Goal: Communication & Community: Answer question/provide support

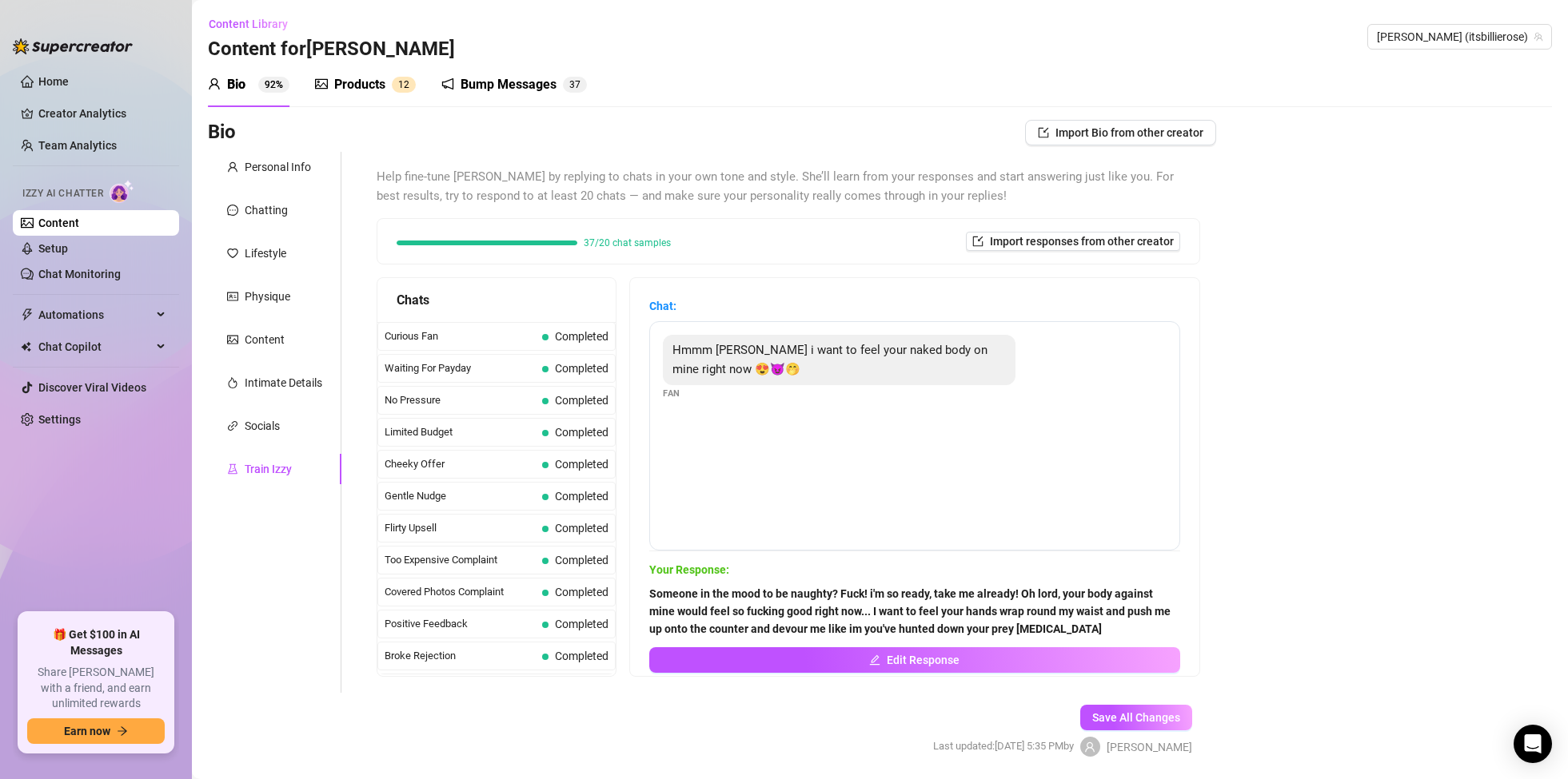
scroll to position [738, 0]
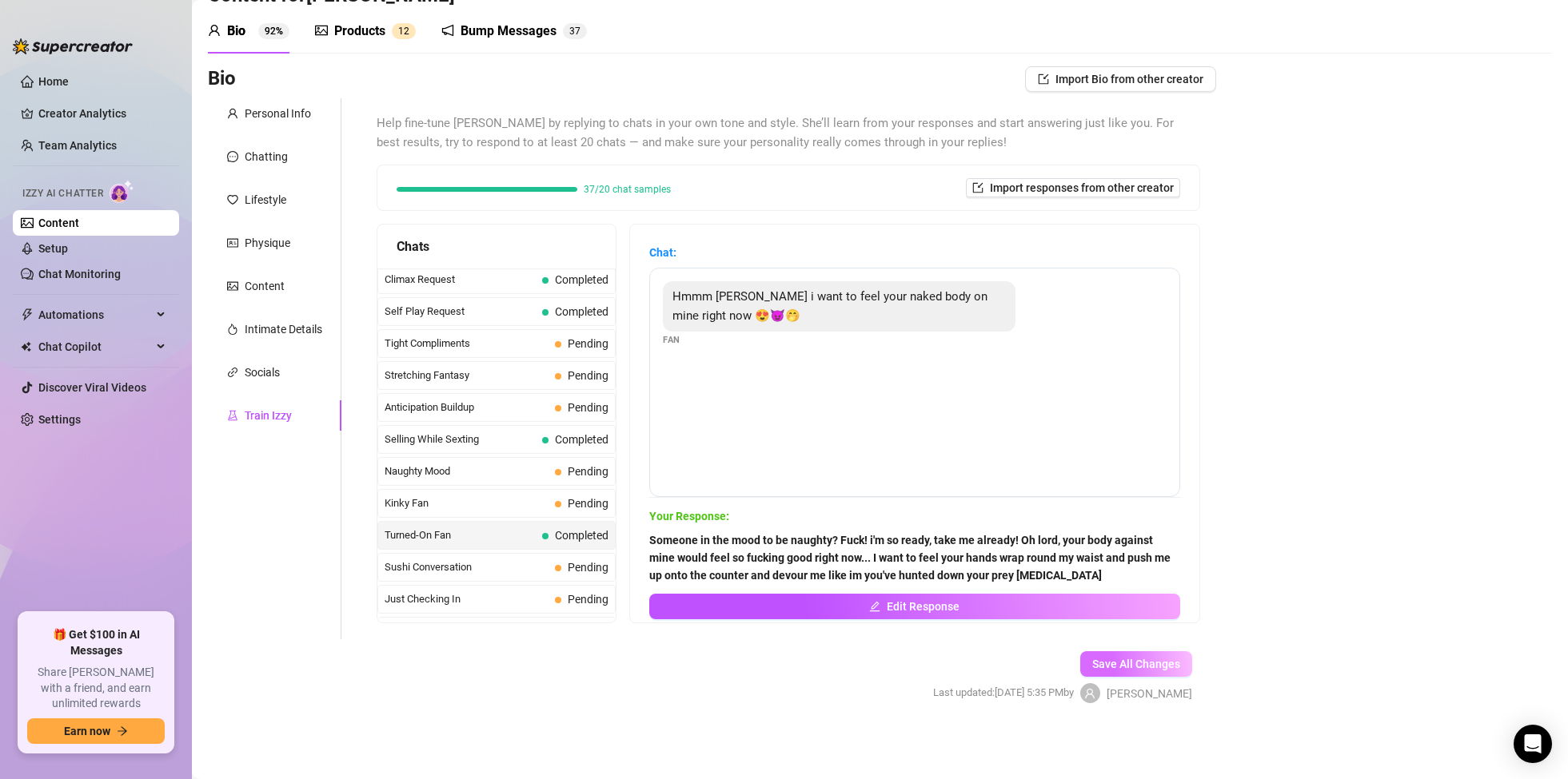
click at [1114, 661] on span "Save All Changes" at bounding box center [1136, 663] width 88 height 12
click at [417, 503] on span "Kinky Fan" at bounding box center [466, 503] width 164 height 16
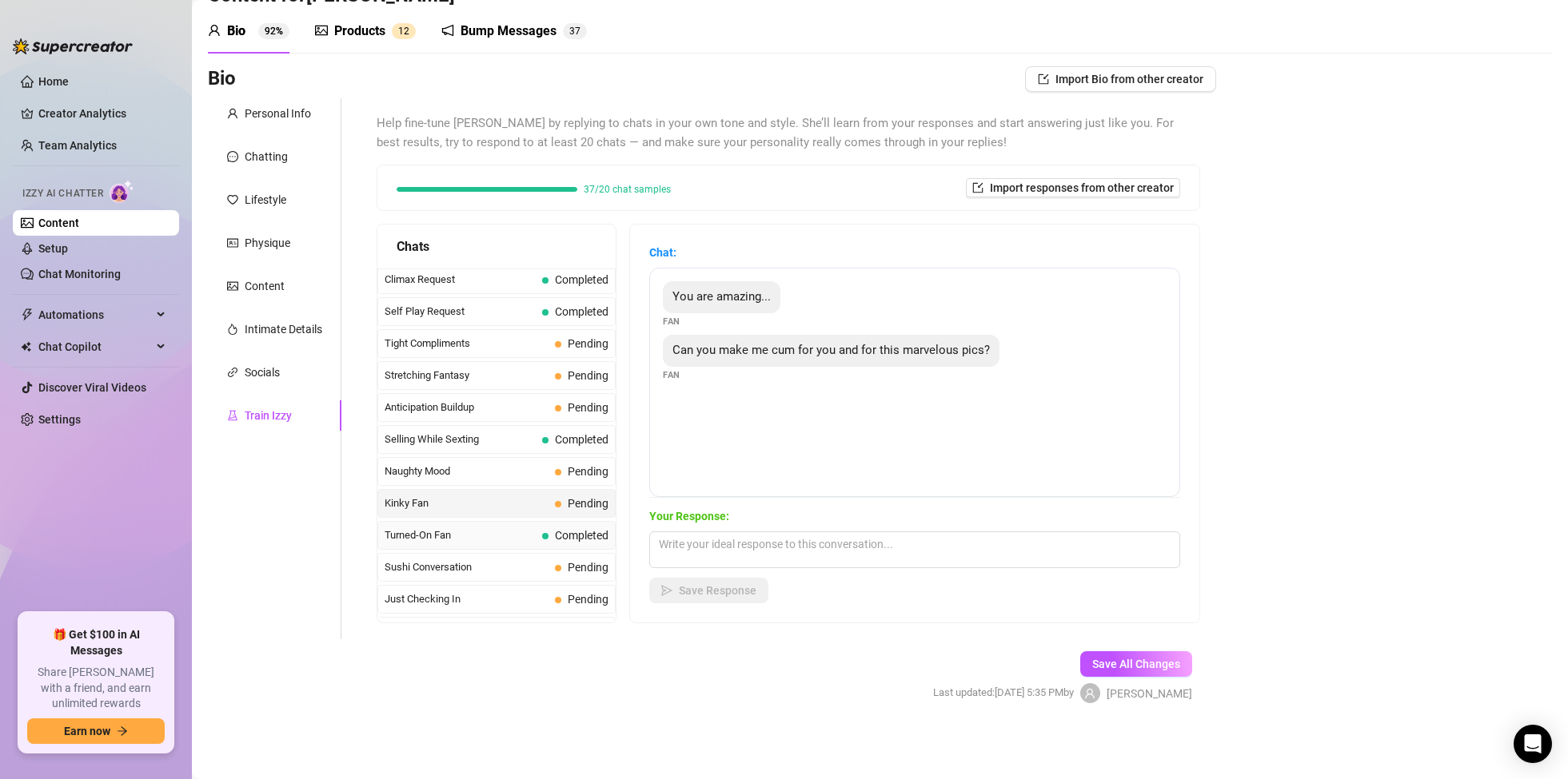
click at [427, 540] on span "Turned-On Fan" at bounding box center [460, 535] width 151 height 16
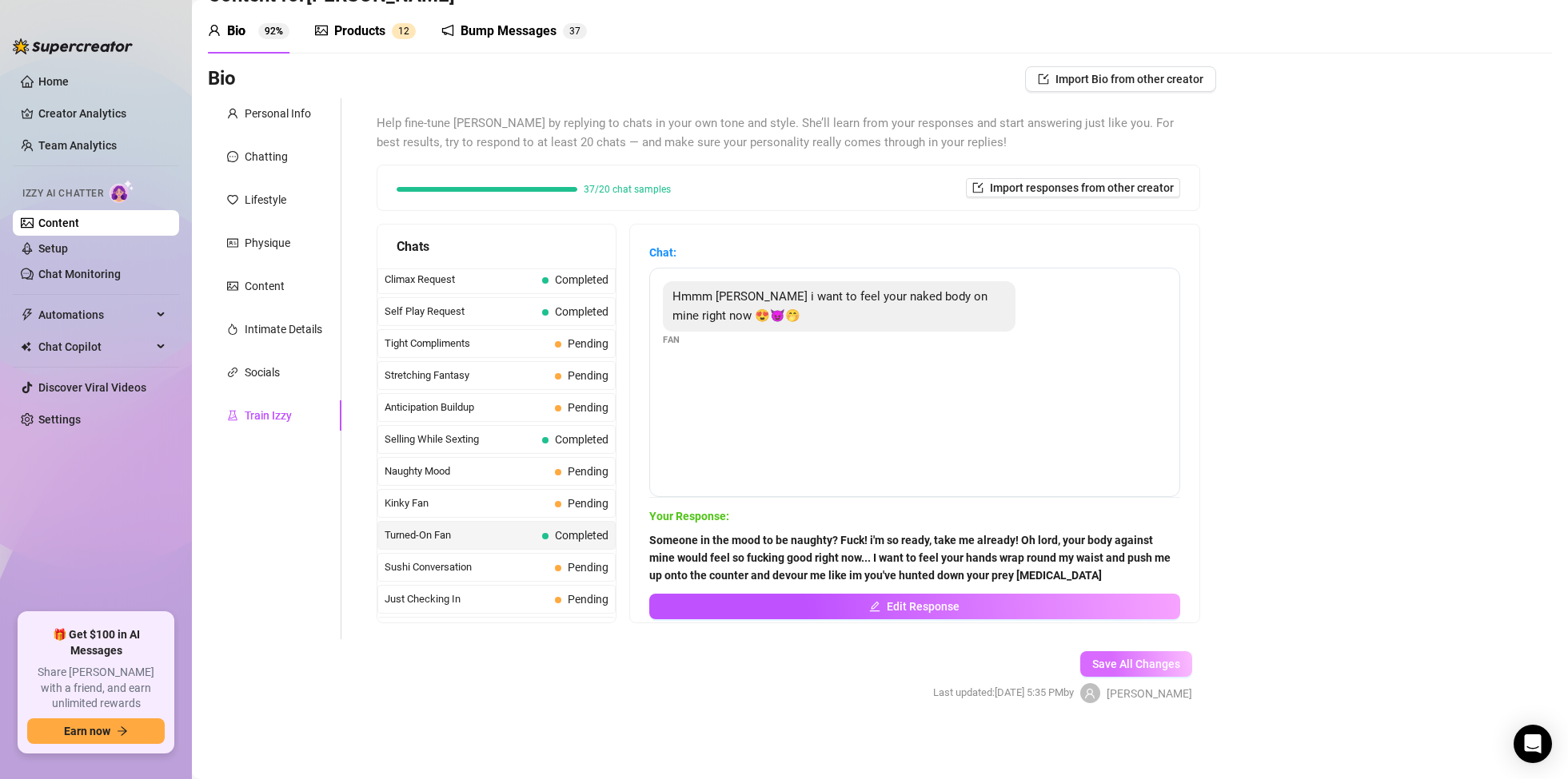
click at [1143, 671] on span "Save All Changes" at bounding box center [1136, 663] width 88 height 12
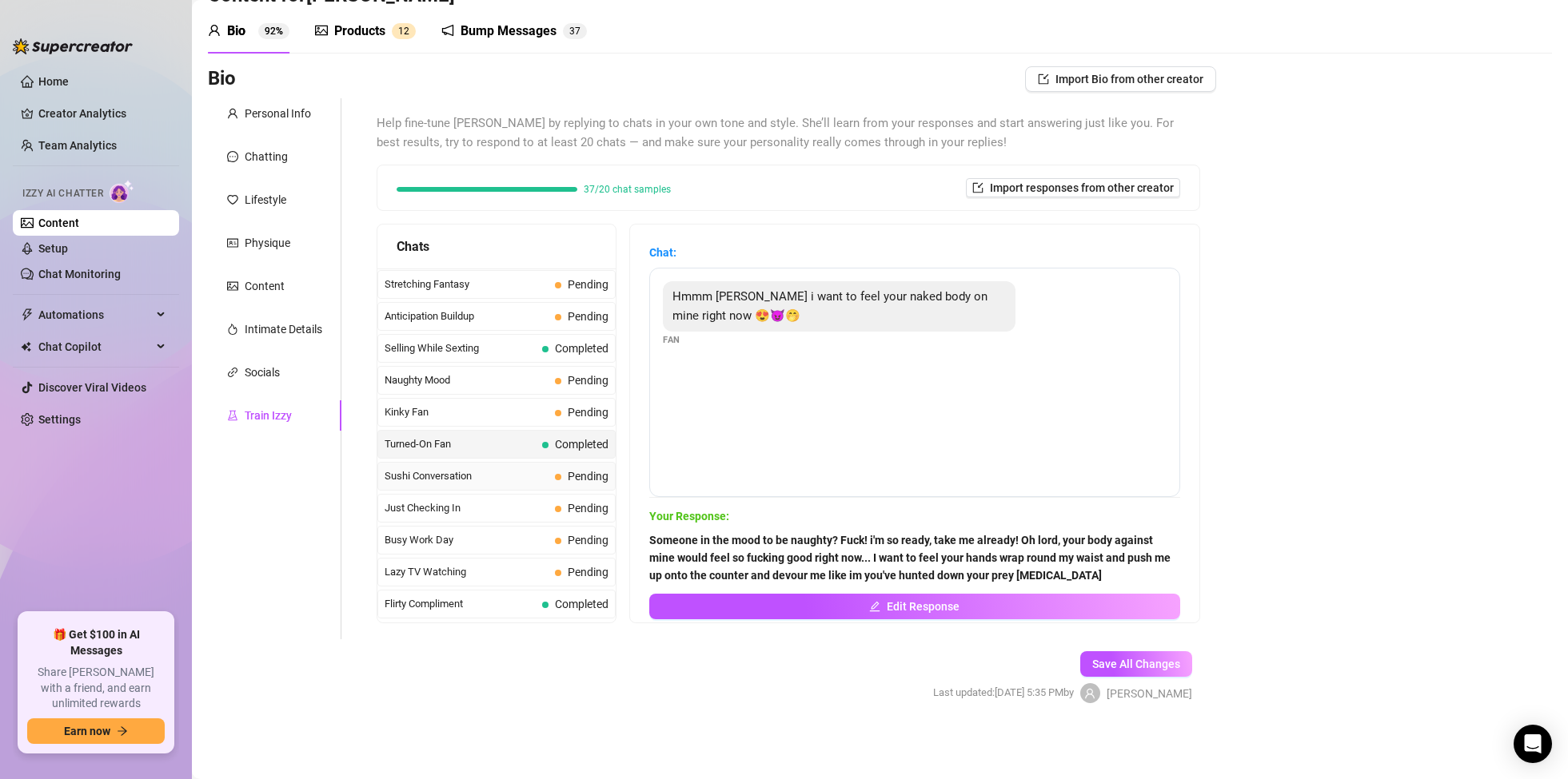
scroll to position [835, 0]
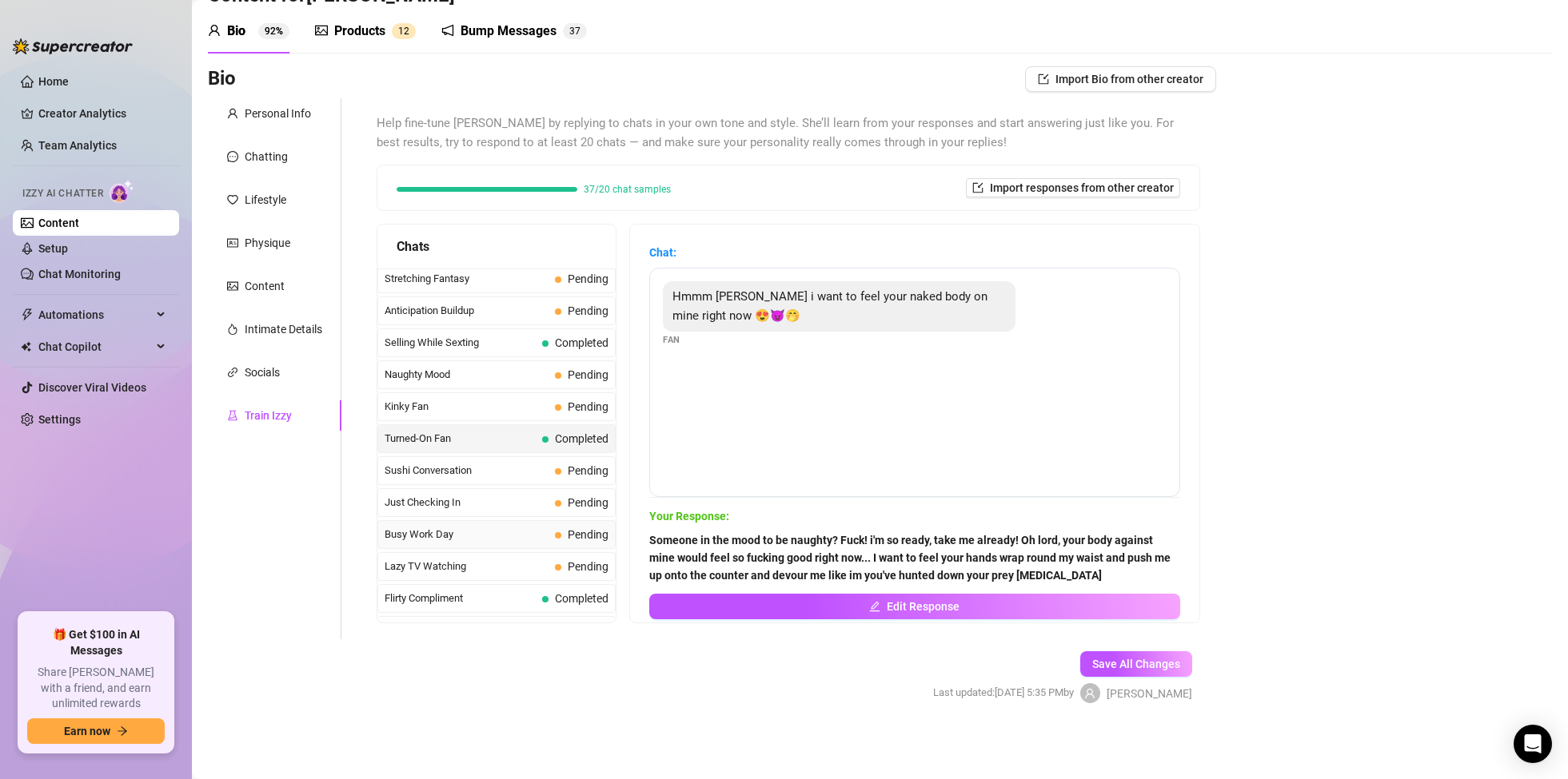
click at [436, 542] on span "Busy Work Day" at bounding box center [466, 534] width 164 height 16
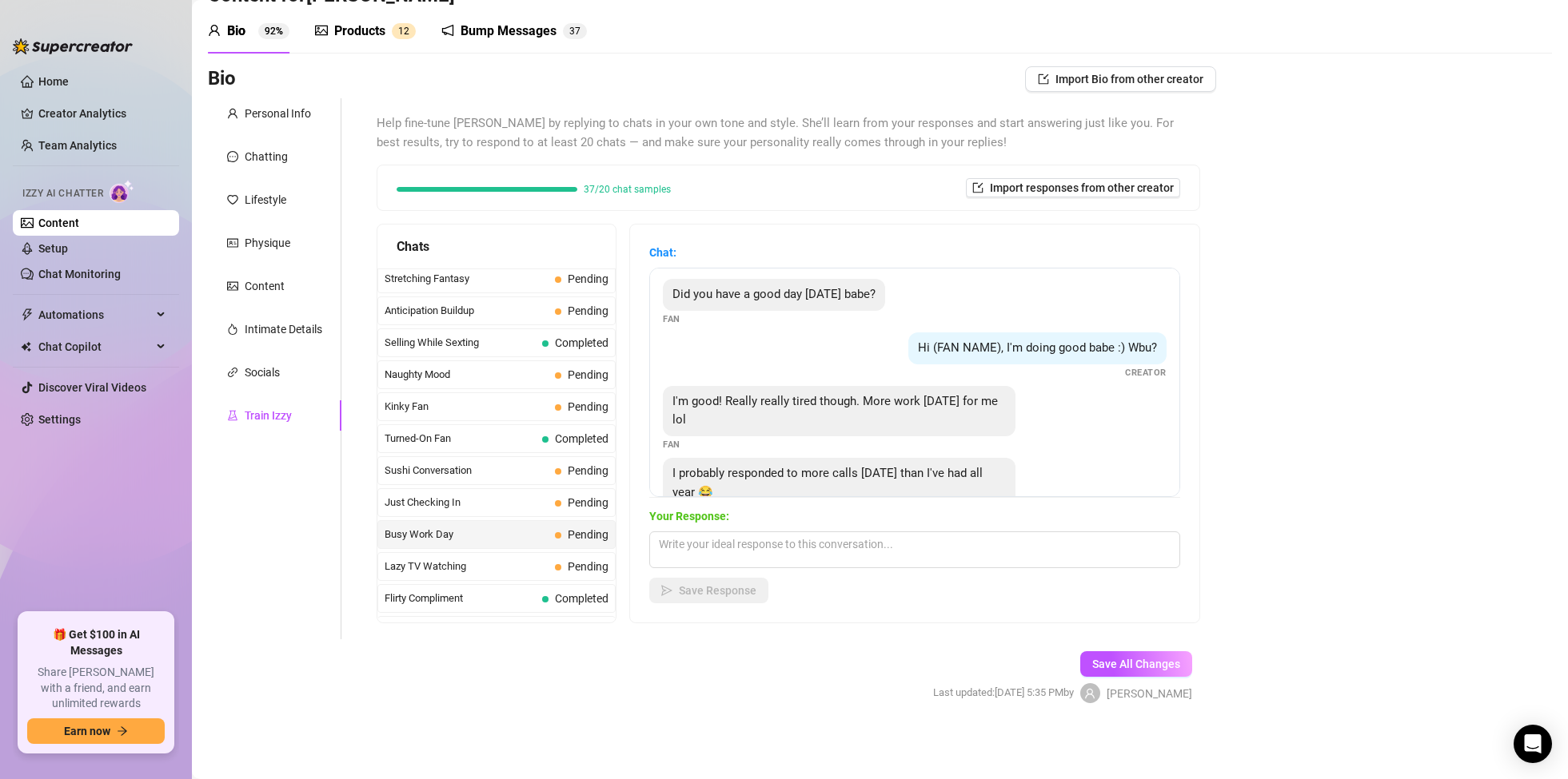
scroll to position [48, 0]
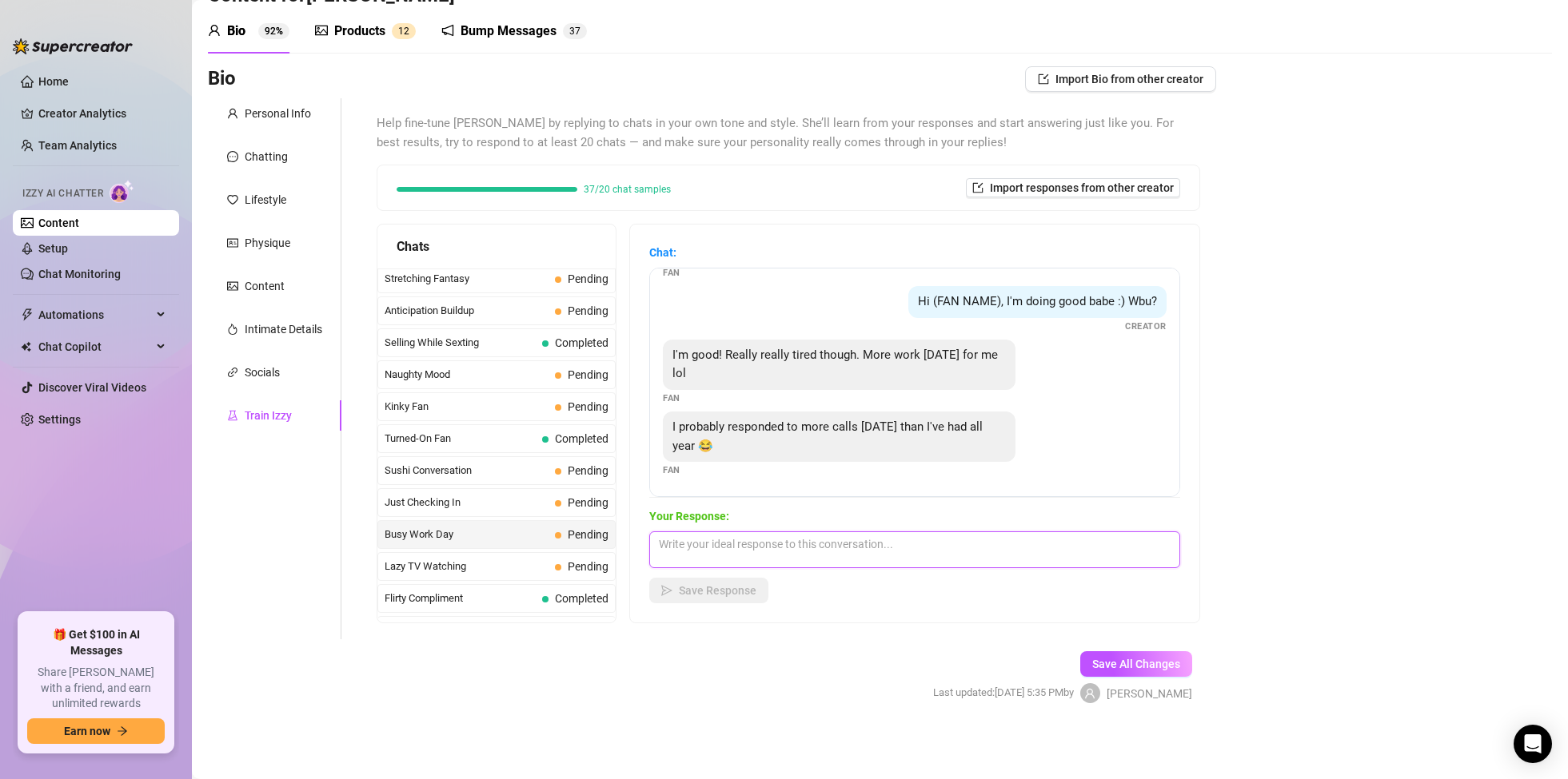
click at [843, 553] on textarea at bounding box center [915, 550] width 531 height 37
type textarea "s"
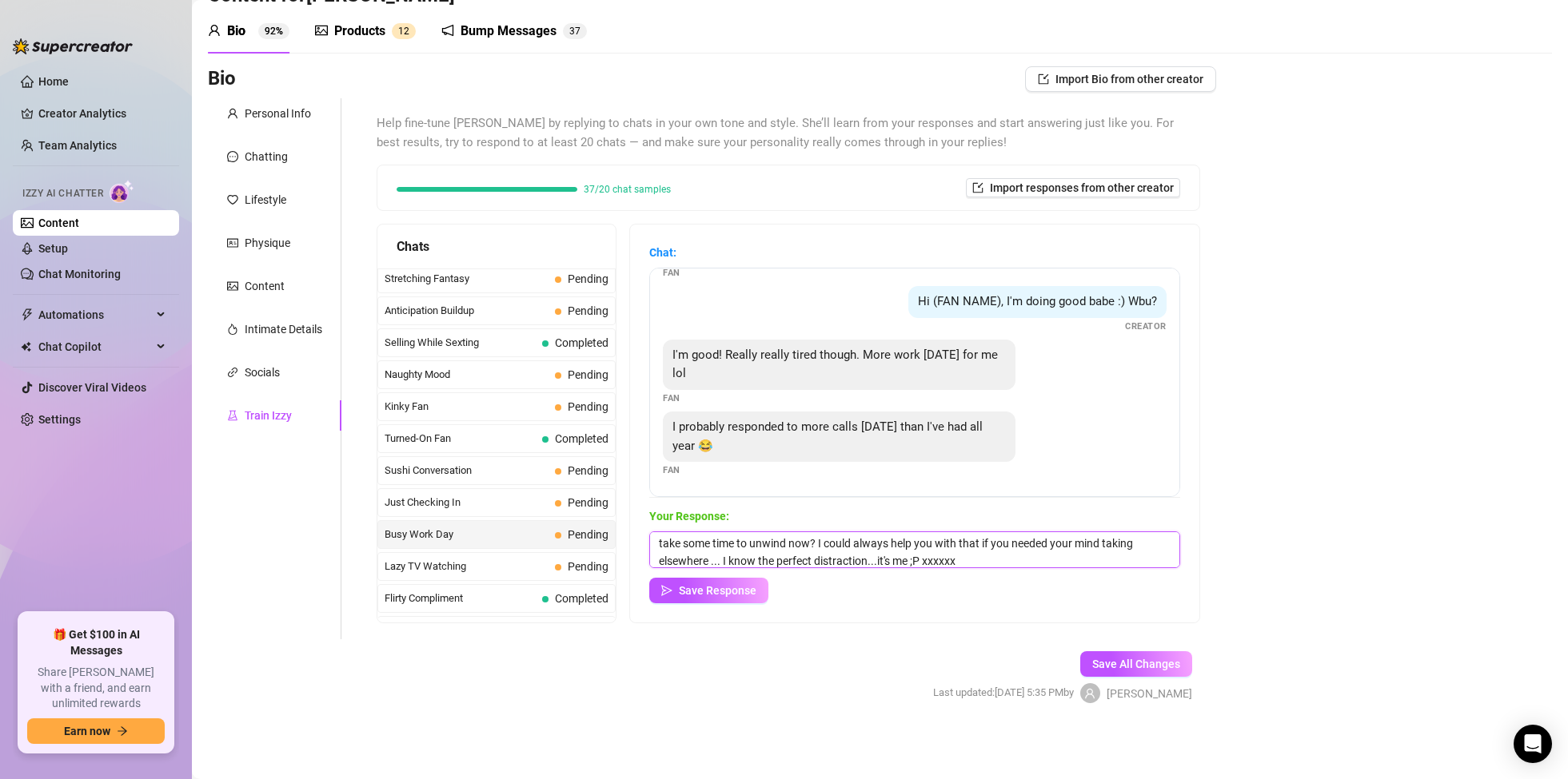
scroll to position [19, 0]
click at [932, 559] on textarea "Sounds like you've had quite the day! Well, well done for getting through it. H…" at bounding box center [915, 550] width 531 height 37
type textarea "Sounds like you've had quite the day! Well, well done for getting through it. H…"
click at [758, 586] on button "Save Response" at bounding box center [709, 590] width 119 height 26
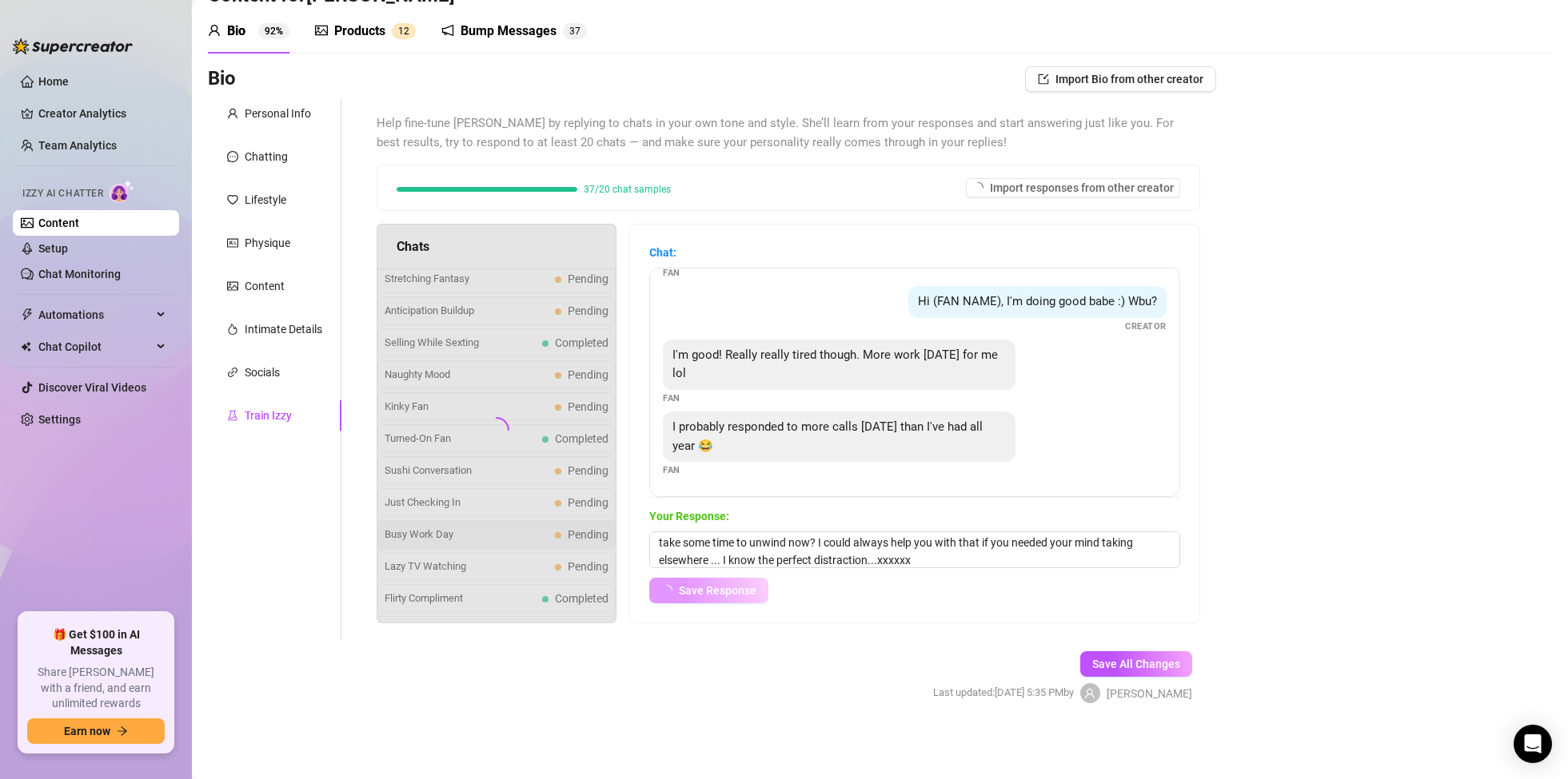
scroll to position [52, 0]
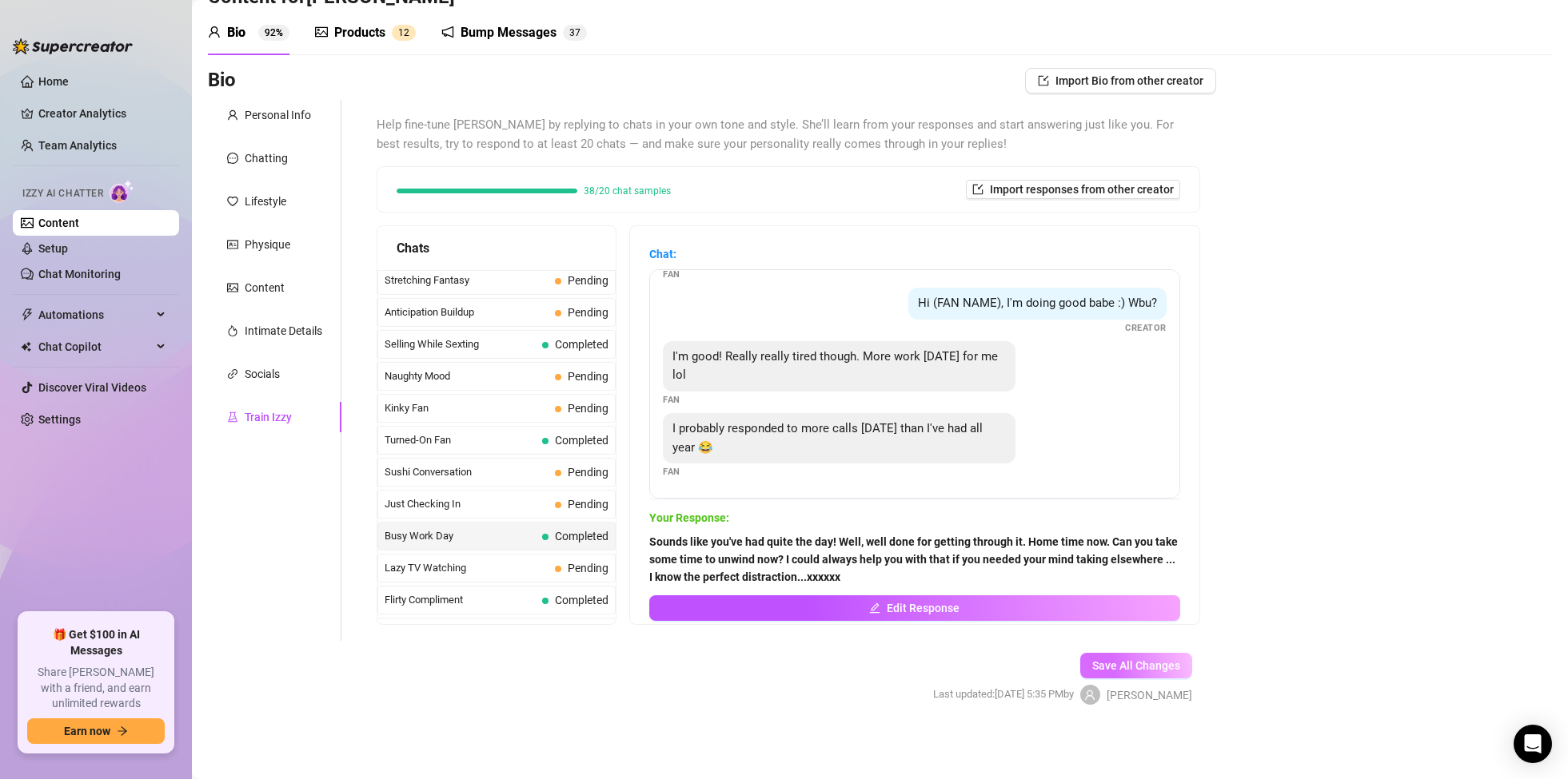
click at [1161, 664] on span "Save All Changes" at bounding box center [1136, 665] width 88 height 12
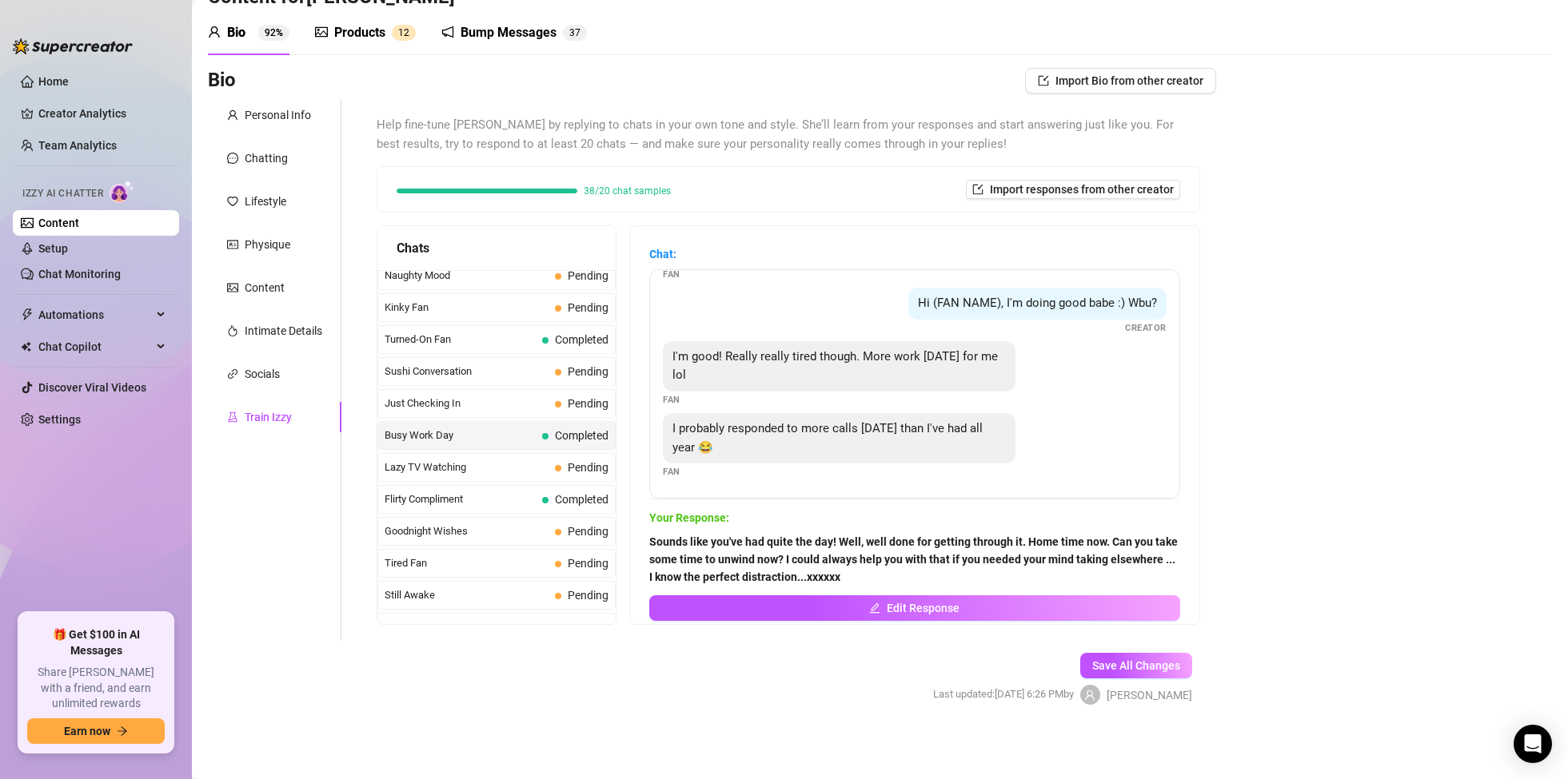
scroll to position [937, 0]
click at [452, 464] on span "Lazy TV Watching" at bounding box center [466, 466] width 164 height 16
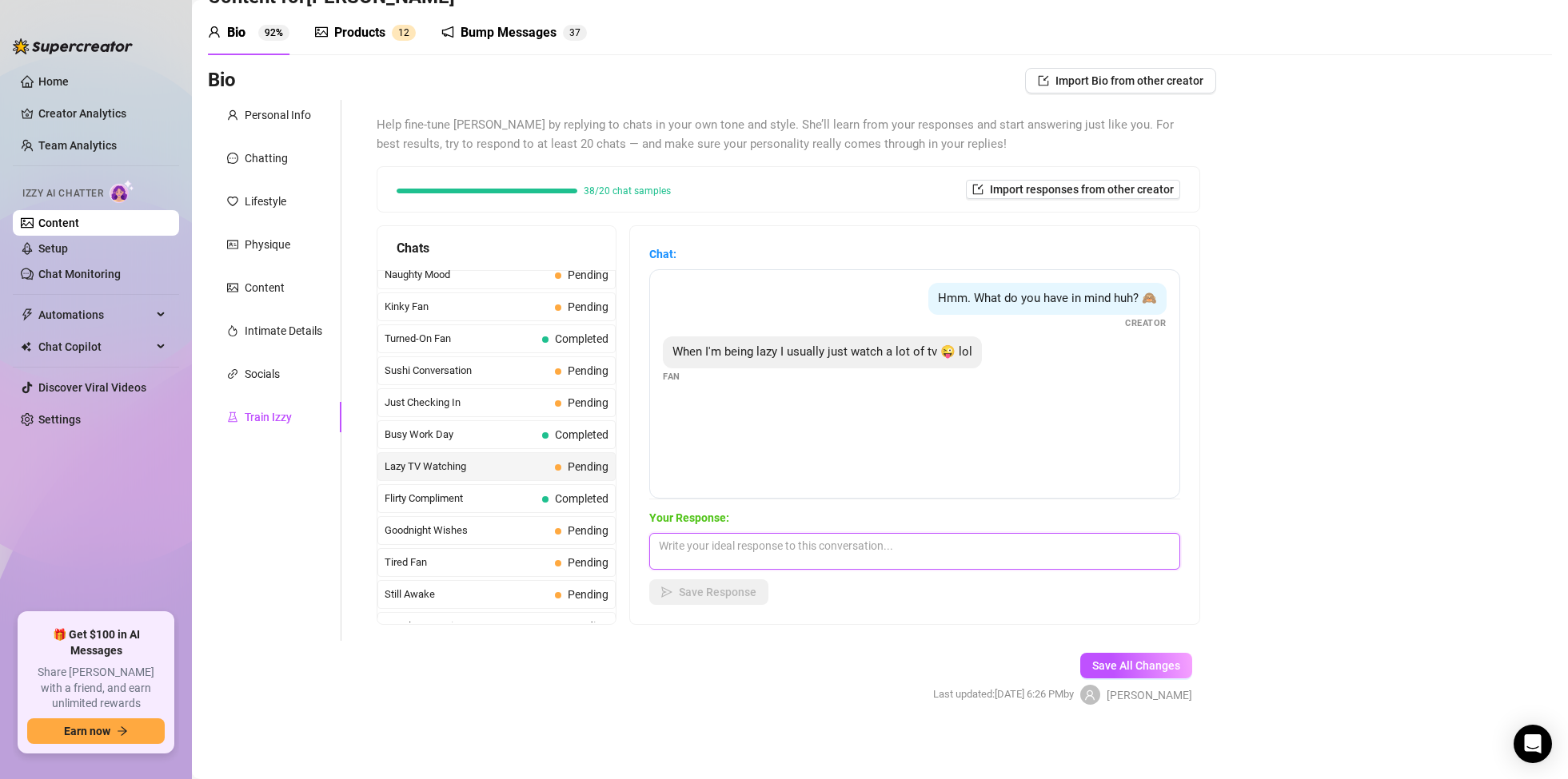
click at [713, 551] on textarea at bounding box center [915, 552] width 531 height 37
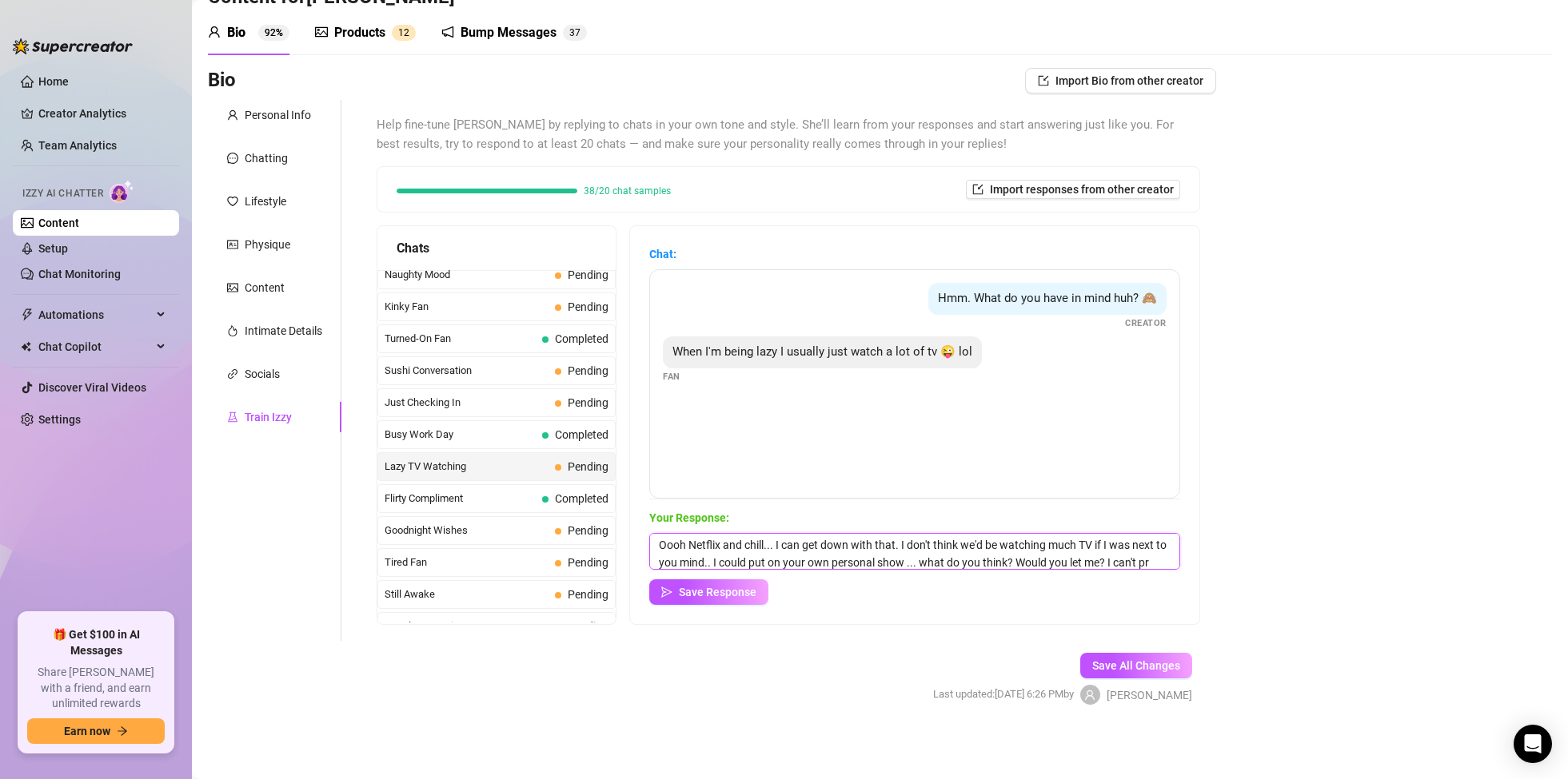
scroll to position [18, 0]
type textarea "Oooh Netflix and chill... I can get down with that. I don't think we'd be watch…"
click at [746, 600] on button "Save Response" at bounding box center [709, 592] width 119 height 26
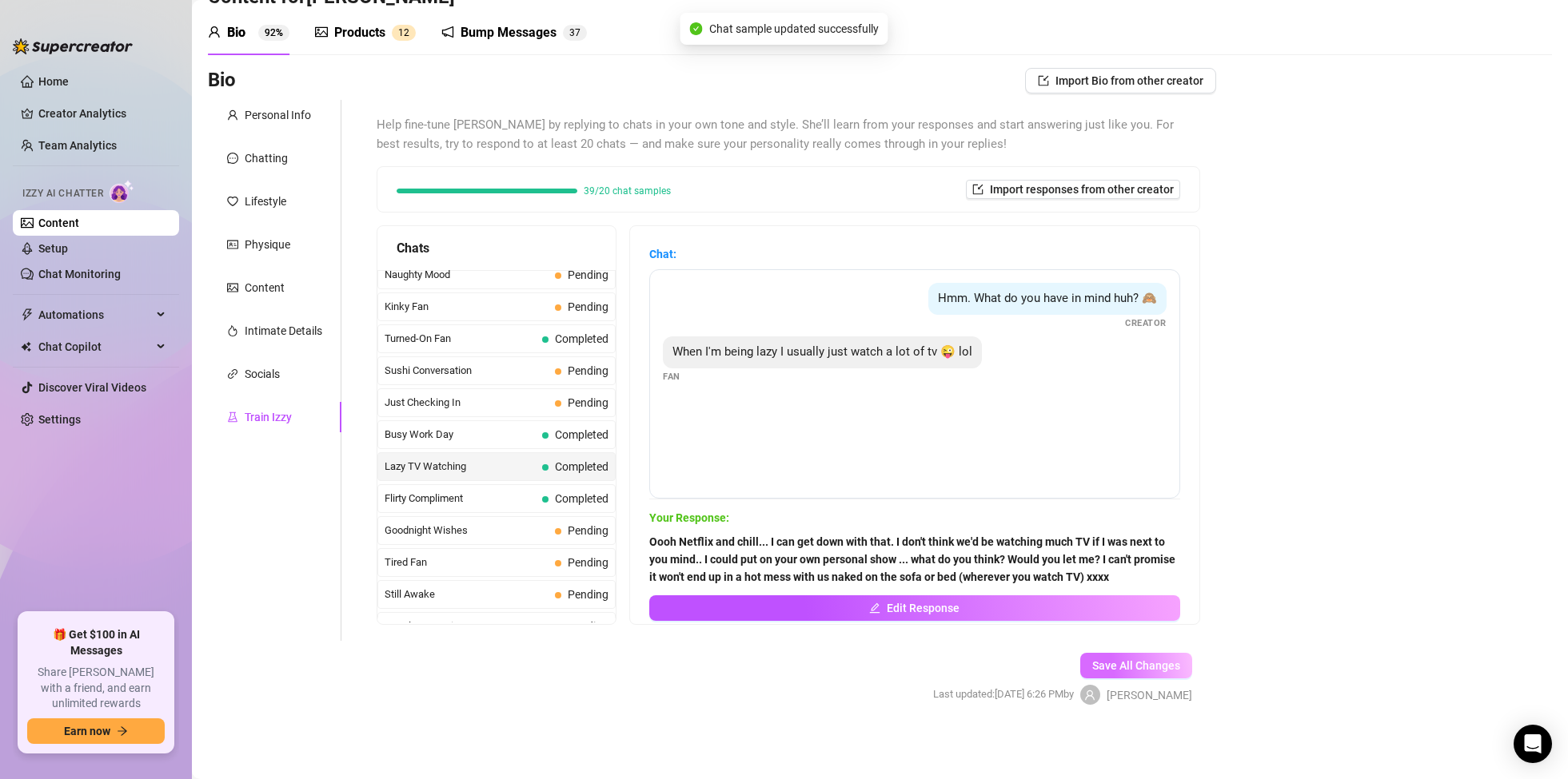
click at [1165, 662] on span "Save All Changes" at bounding box center [1136, 665] width 88 height 12
click at [488, 526] on span "Goodnight Wishes" at bounding box center [466, 531] width 164 height 16
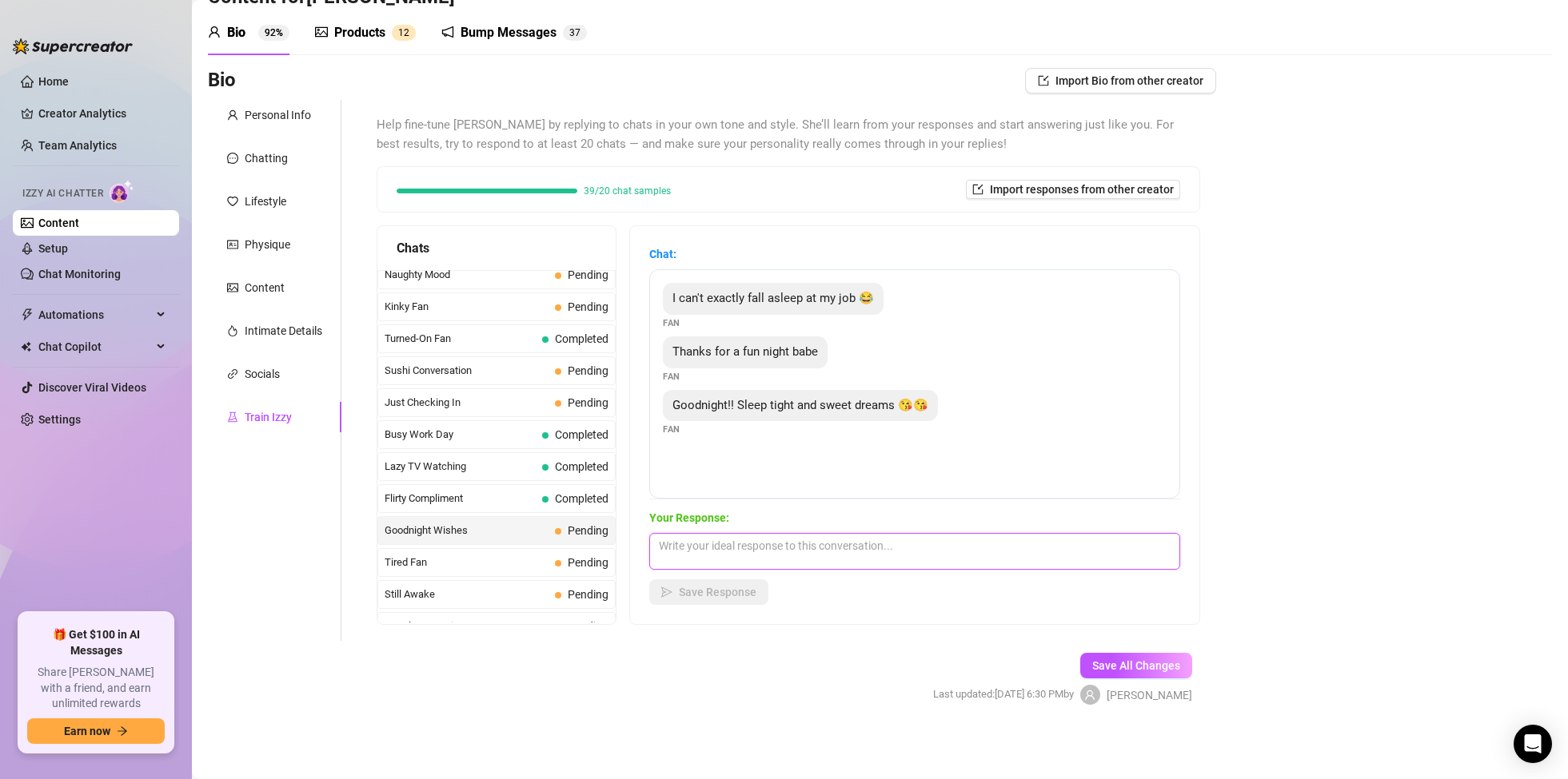
click at [867, 565] on textarea at bounding box center [915, 552] width 531 height 37
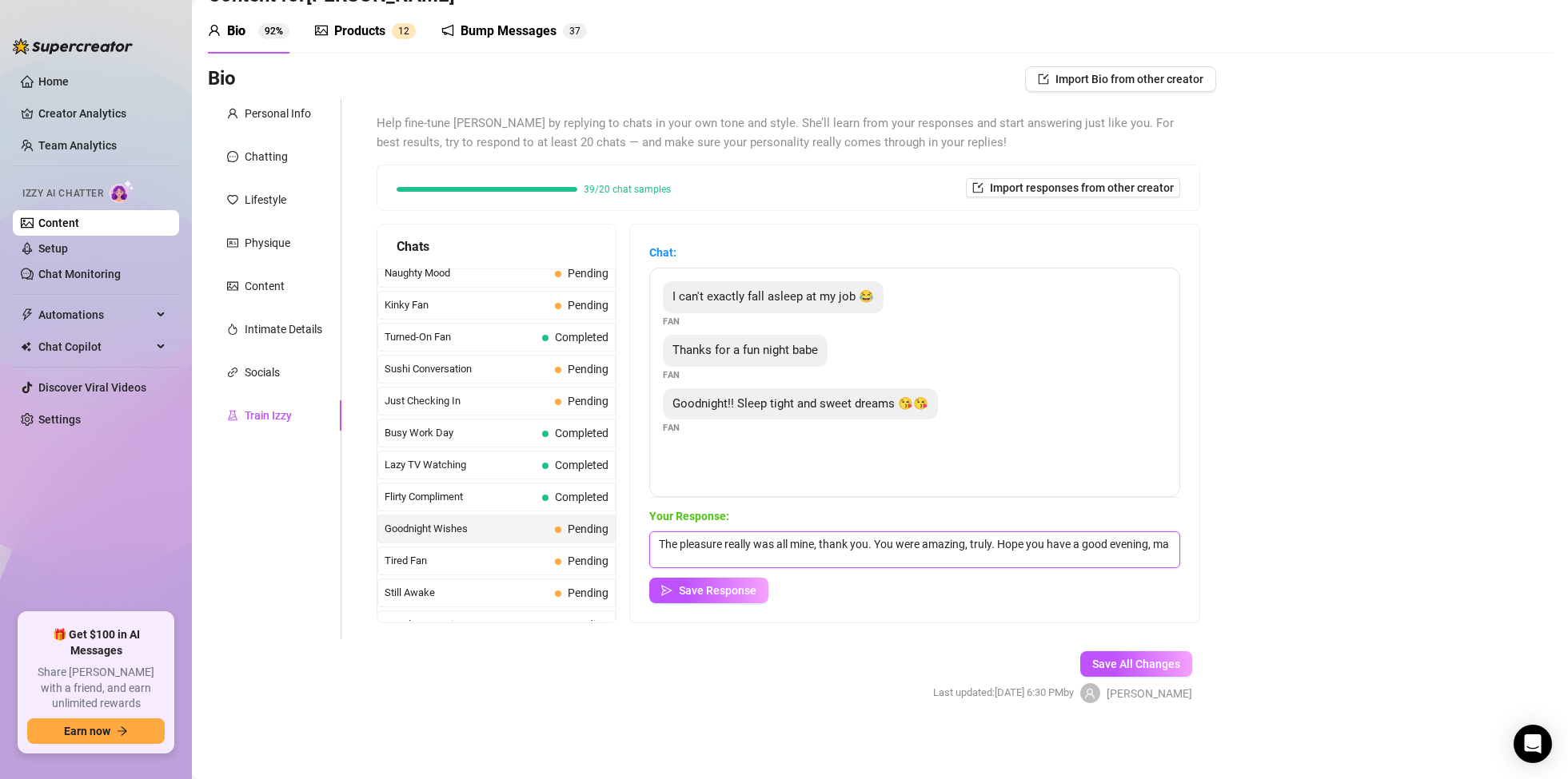
scroll to position [1, 0]
type textarea "The pleasure really was all mine, thank you. You were amazing, truly. Hope you …"
click at [717, 593] on span "Save Response" at bounding box center [718, 590] width 78 height 12
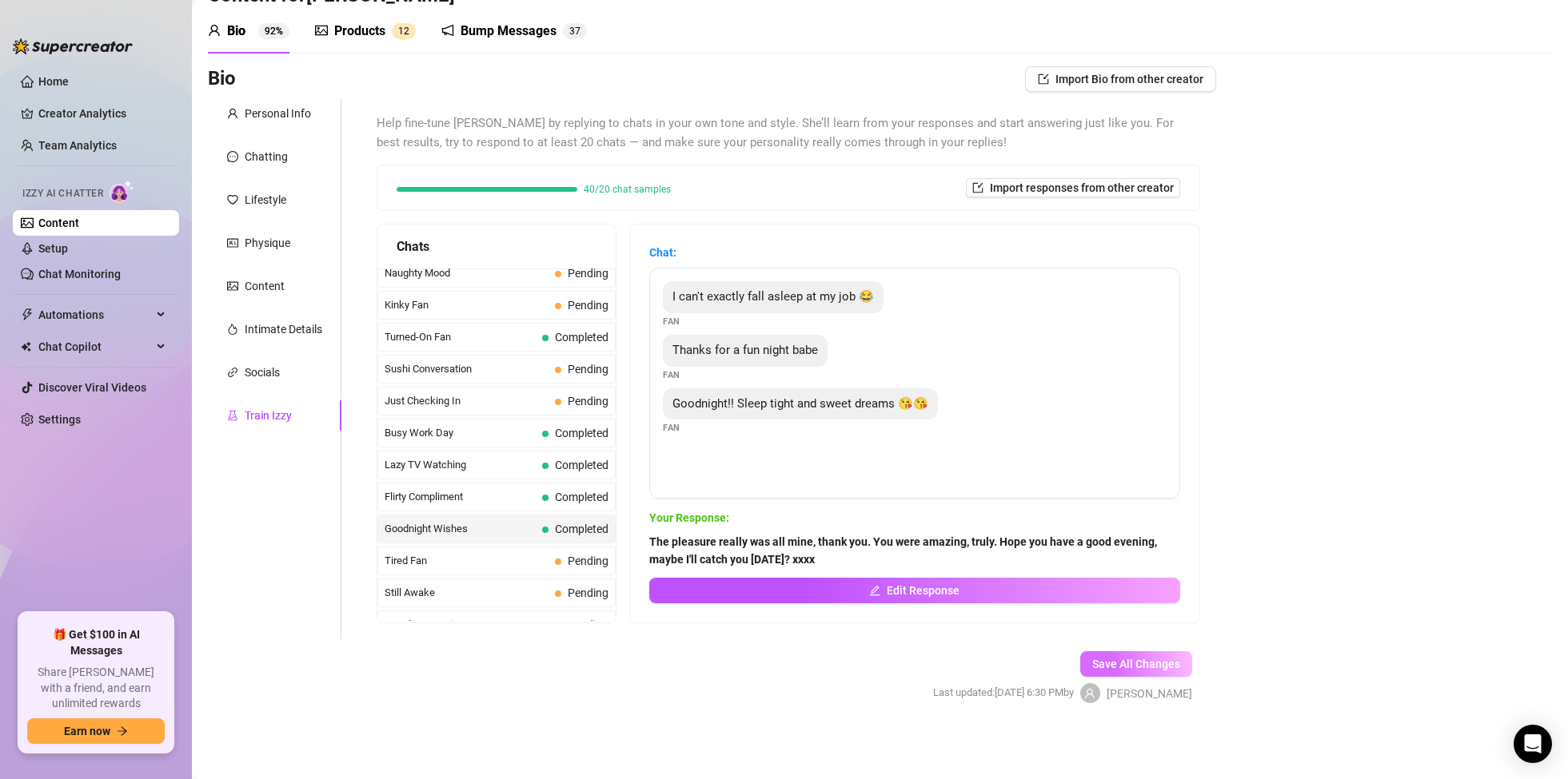
click at [1174, 672] on button "Save All Changes" at bounding box center [1137, 663] width 112 height 26
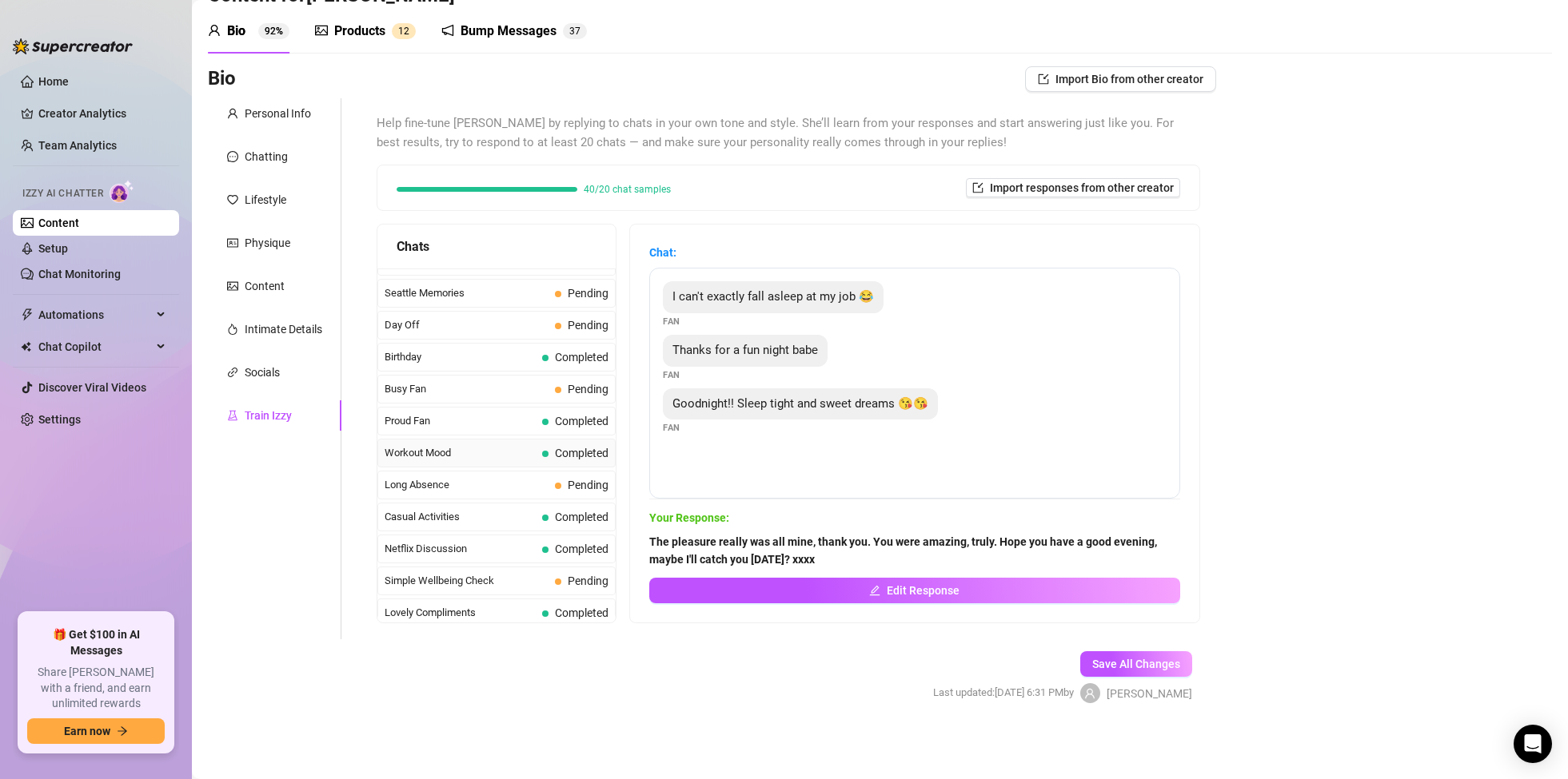
scroll to position [1194, 0]
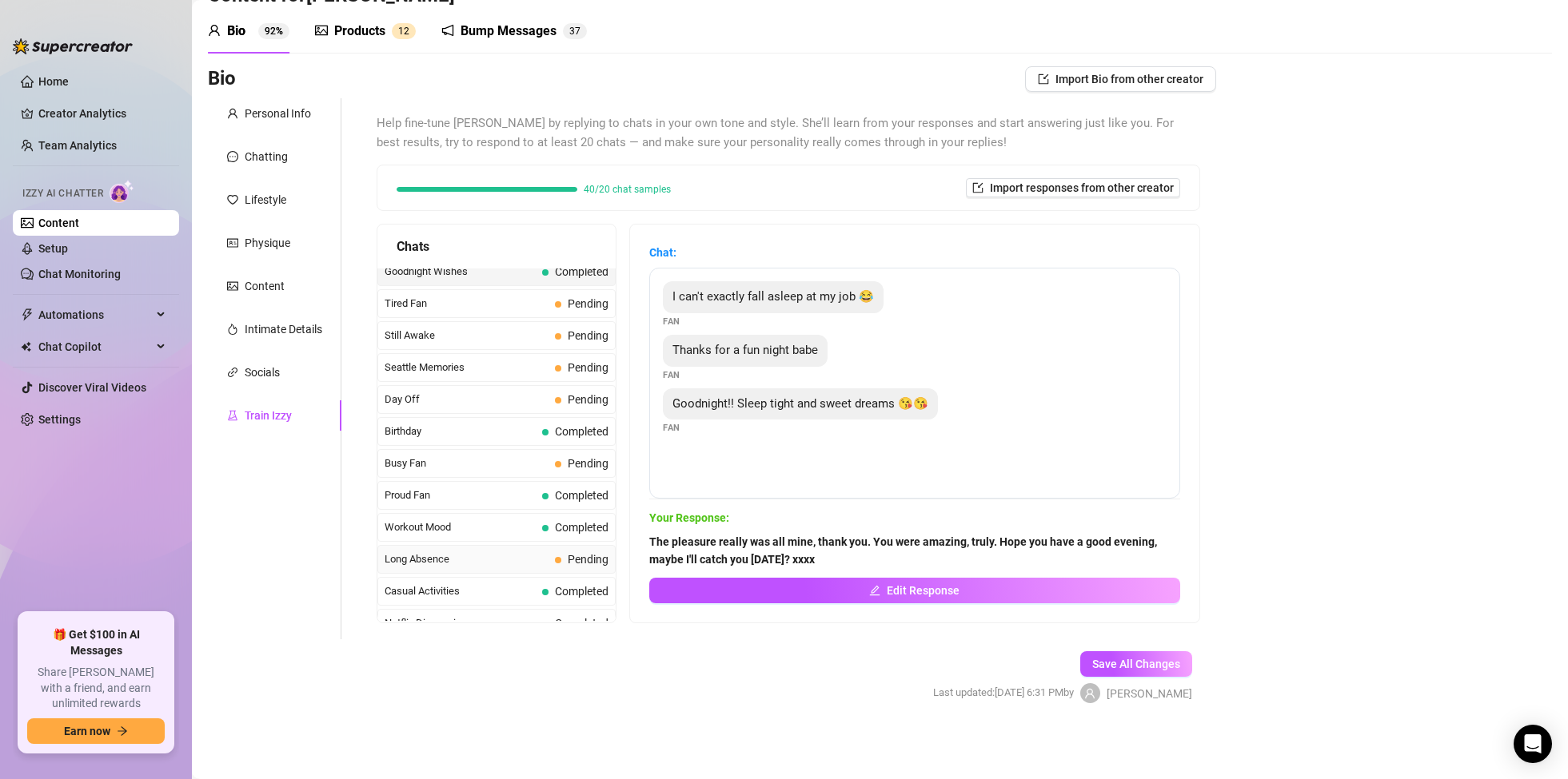
click at [446, 563] on span "Long Absence" at bounding box center [466, 559] width 164 height 16
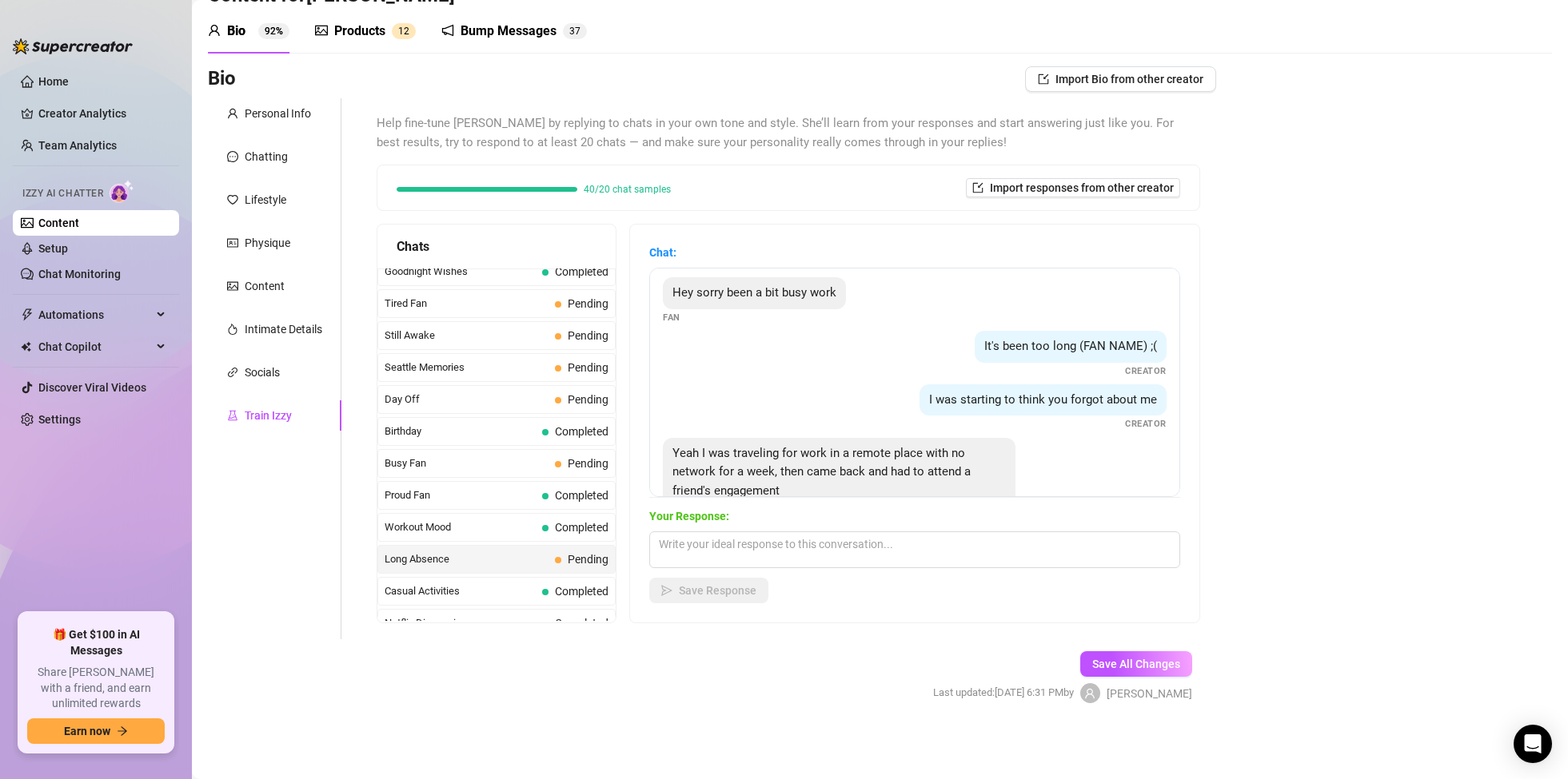
scroll to position [48, 0]
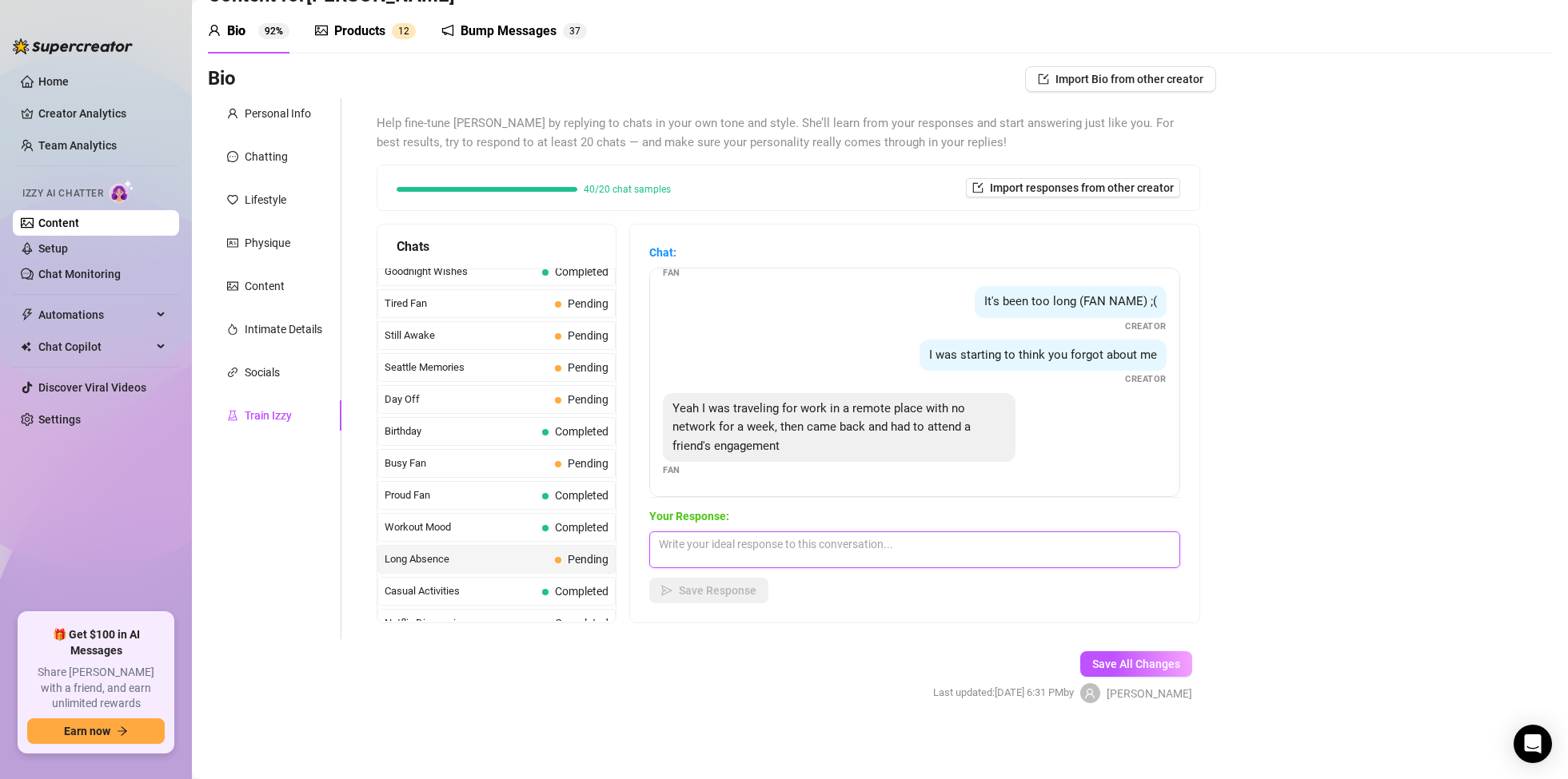
click at [899, 549] on textarea at bounding box center [915, 550] width 531 height 37
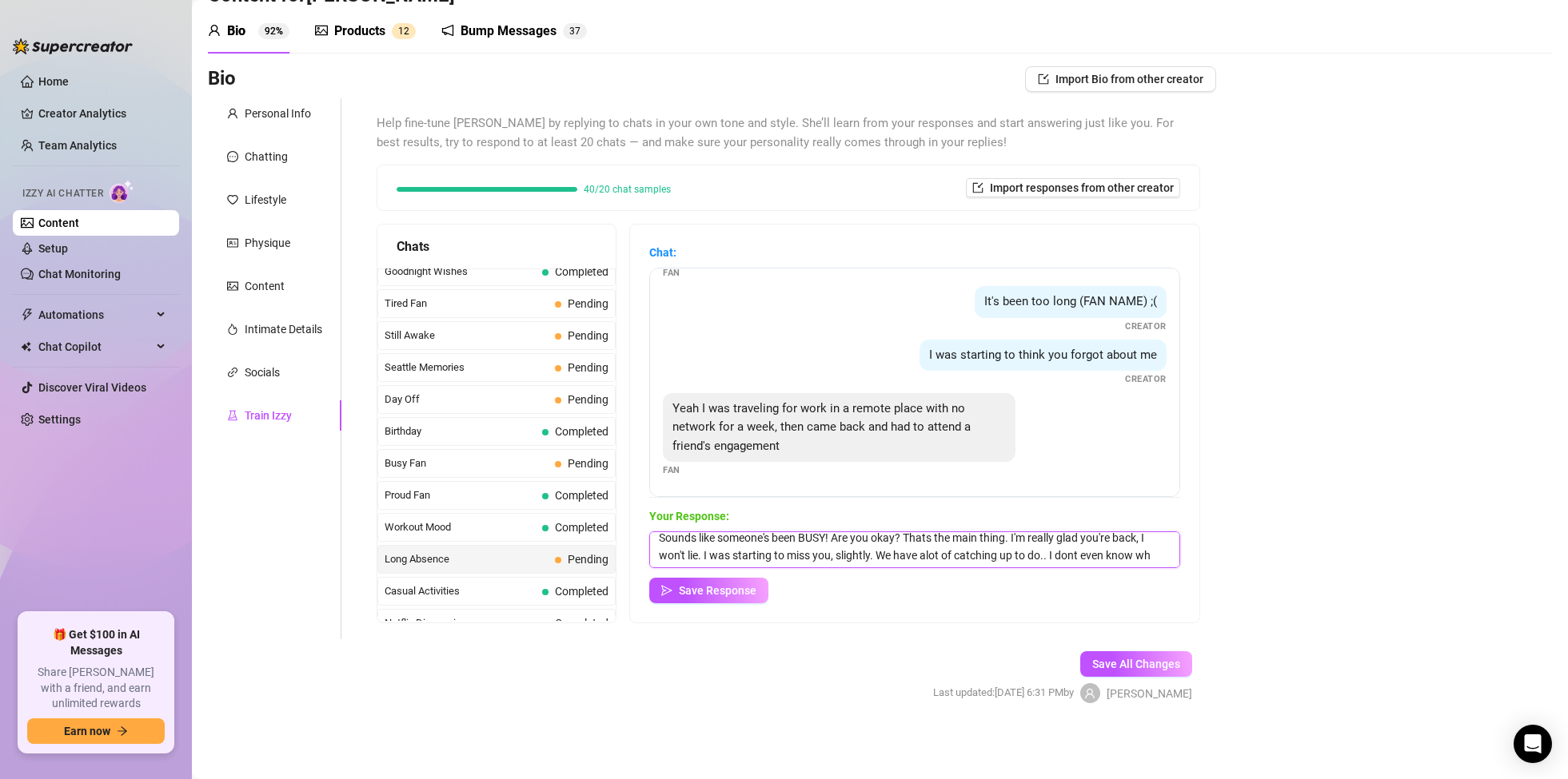
scroll to position [7, 0]
type textarea "Sounds like someone's been BUSY! Are you okay? Thats the main thing. I'm really…"
click at [728, 595] on span "Save Response" at bounding box center [718, 590] width 78 height 12
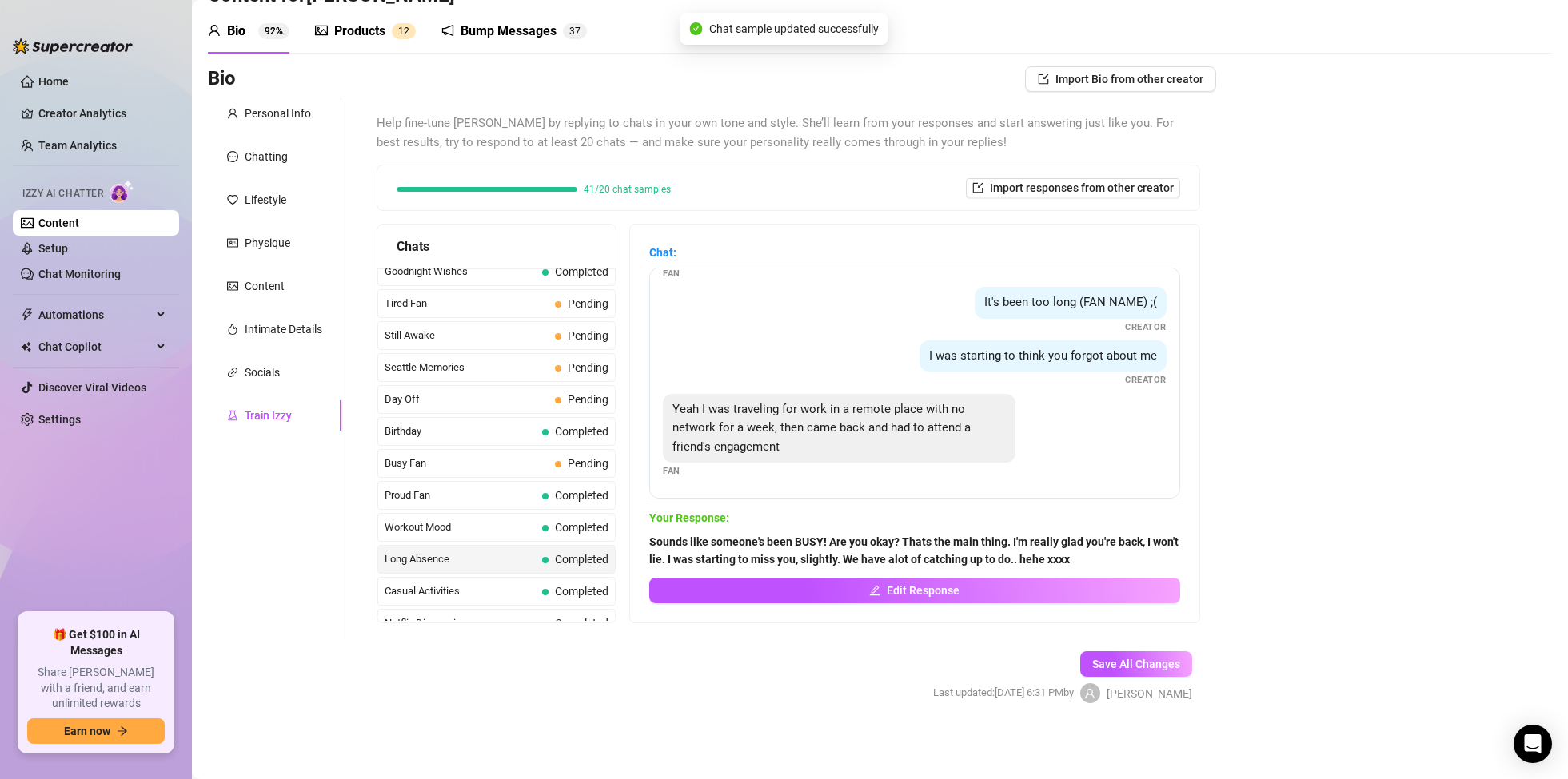
scroll to position [47, 0]
click at [1130, 665] on span "Save All Changes" at bounding box center [1136, 663] width 88 height 12
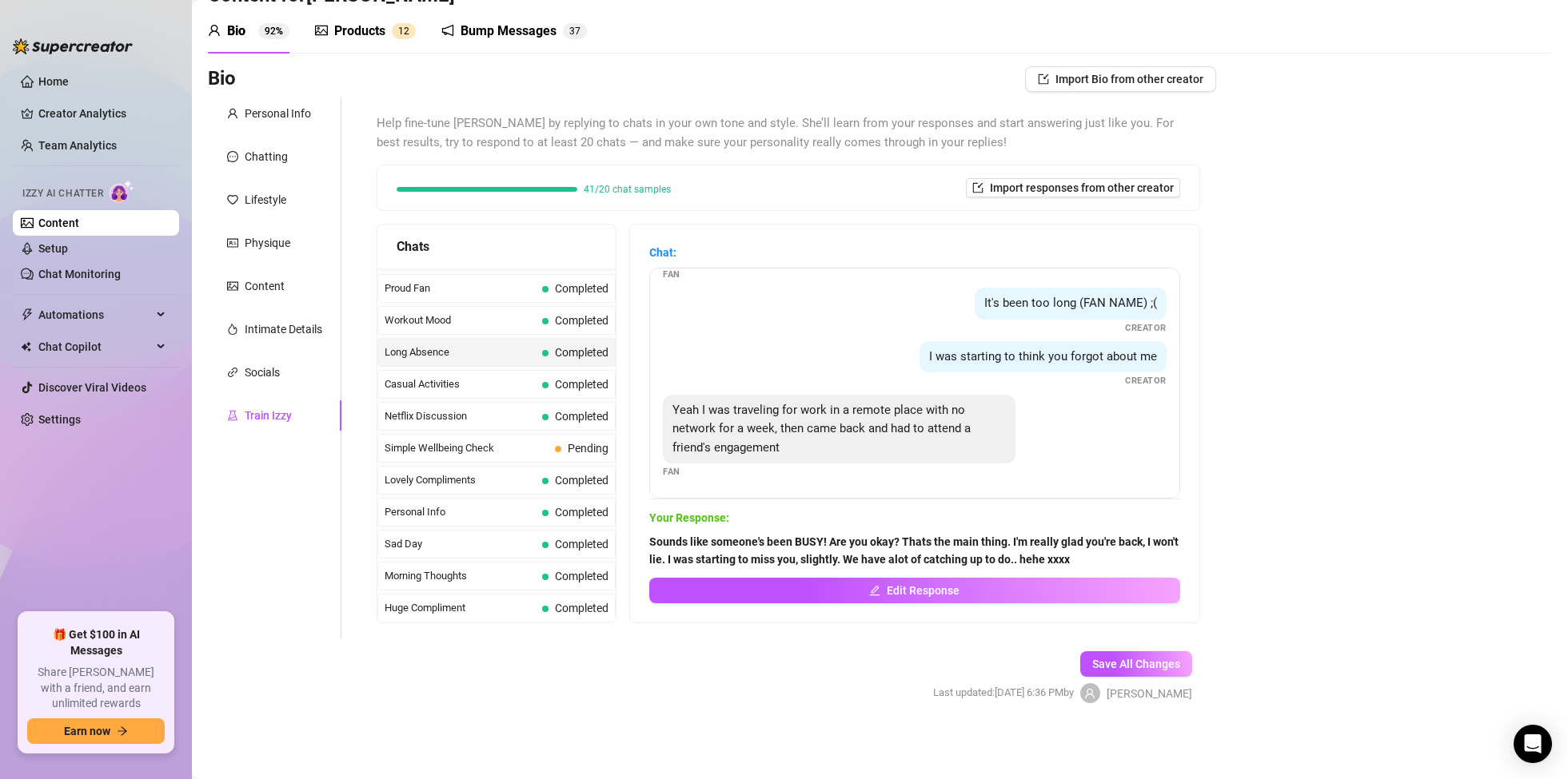
scroll to position [1403, 0]
click at [452, 449] on span "Simple Wellbeing Check" at bounding box center [466, 447] width 164 height 16
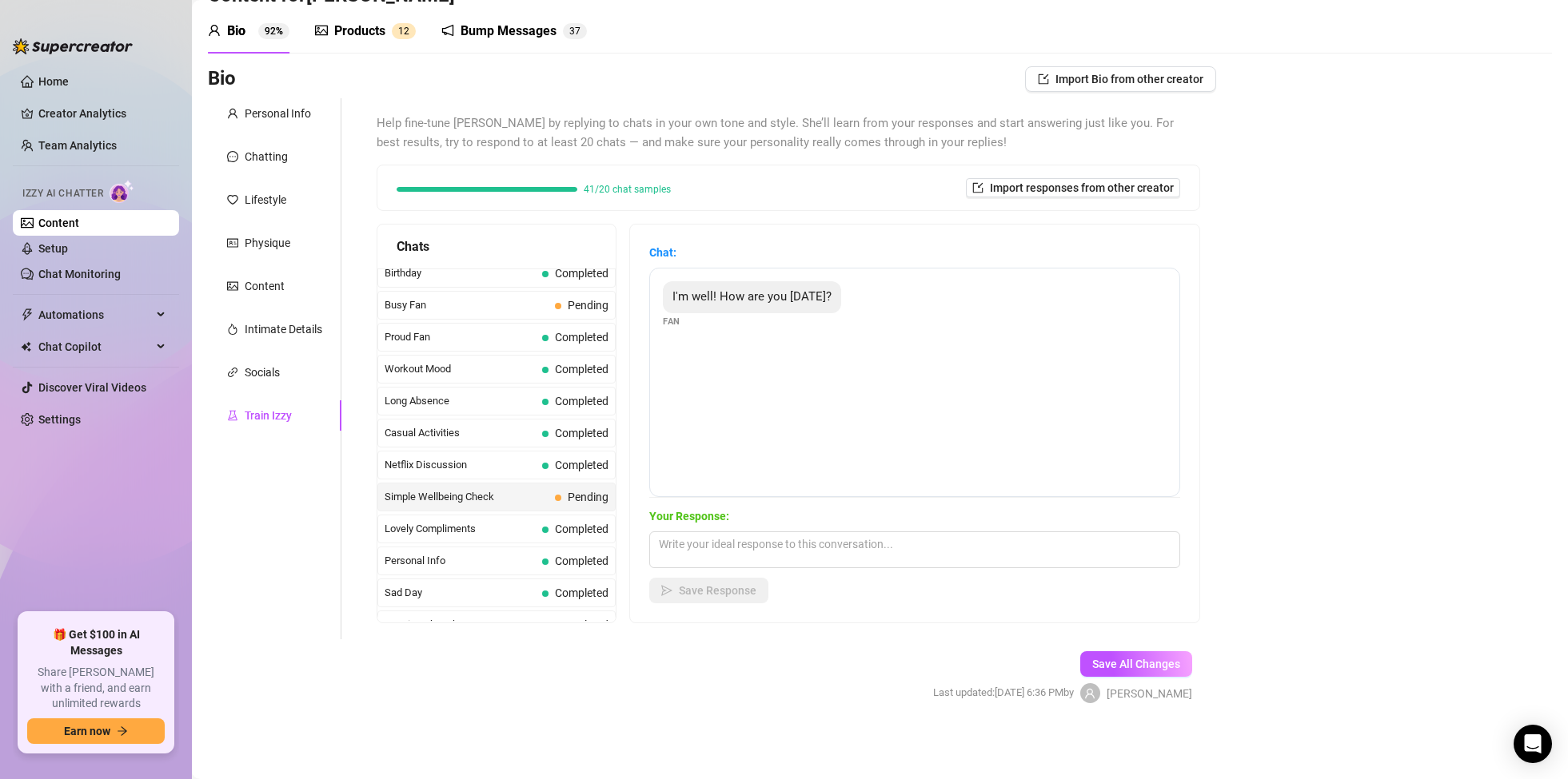
scroll to position [1353, 0]
click at [721, 553] on textarea at bounding box center [915, 550] width 531 height 37
type textarea "I'm great too thank you! What's keeping you busy [DATE]? xxx"
click at [732, 597] on button "Save Response" at bounding box center [709, 590] width 119 height 26
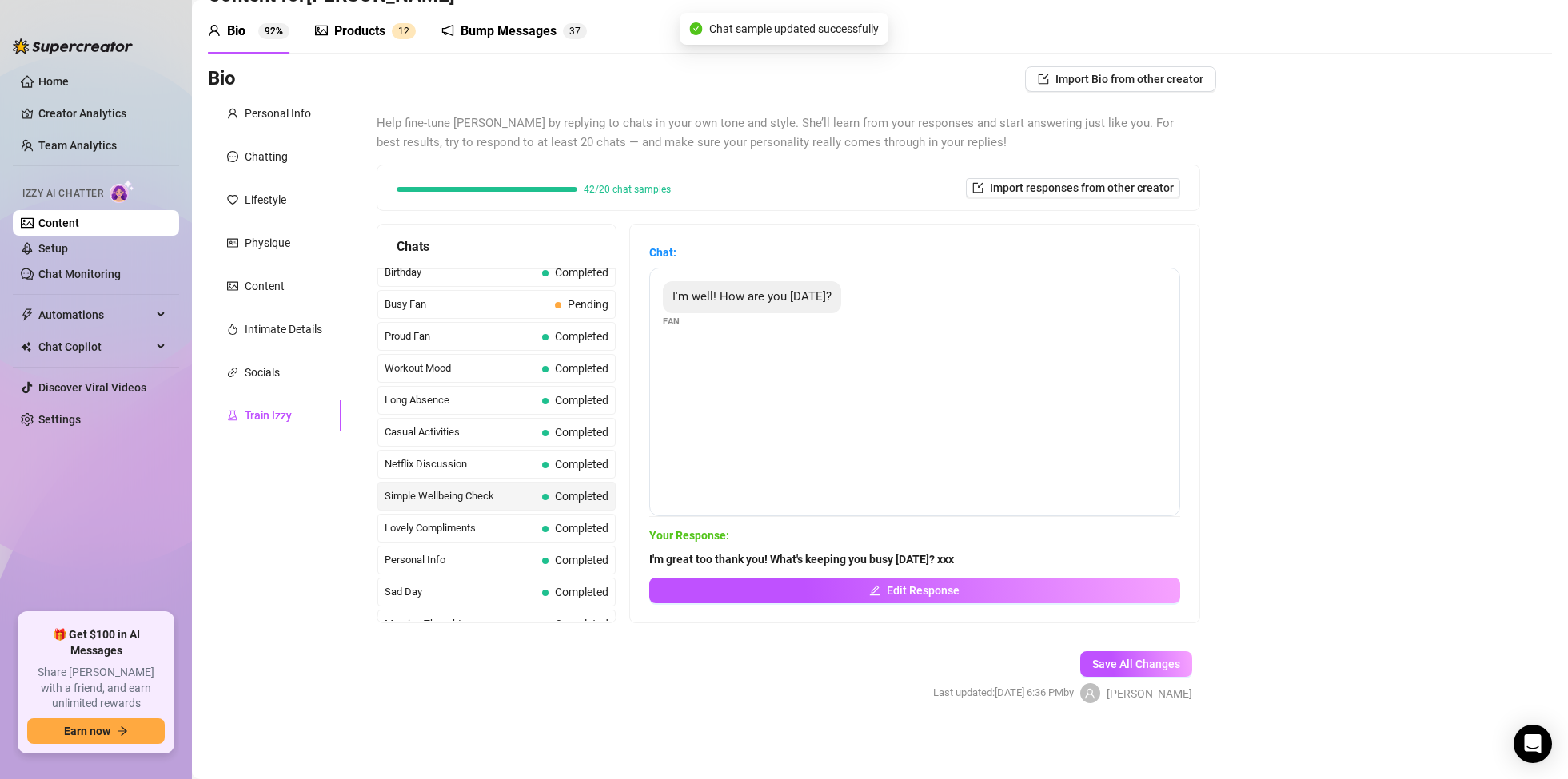
scroll to position [44, 0]
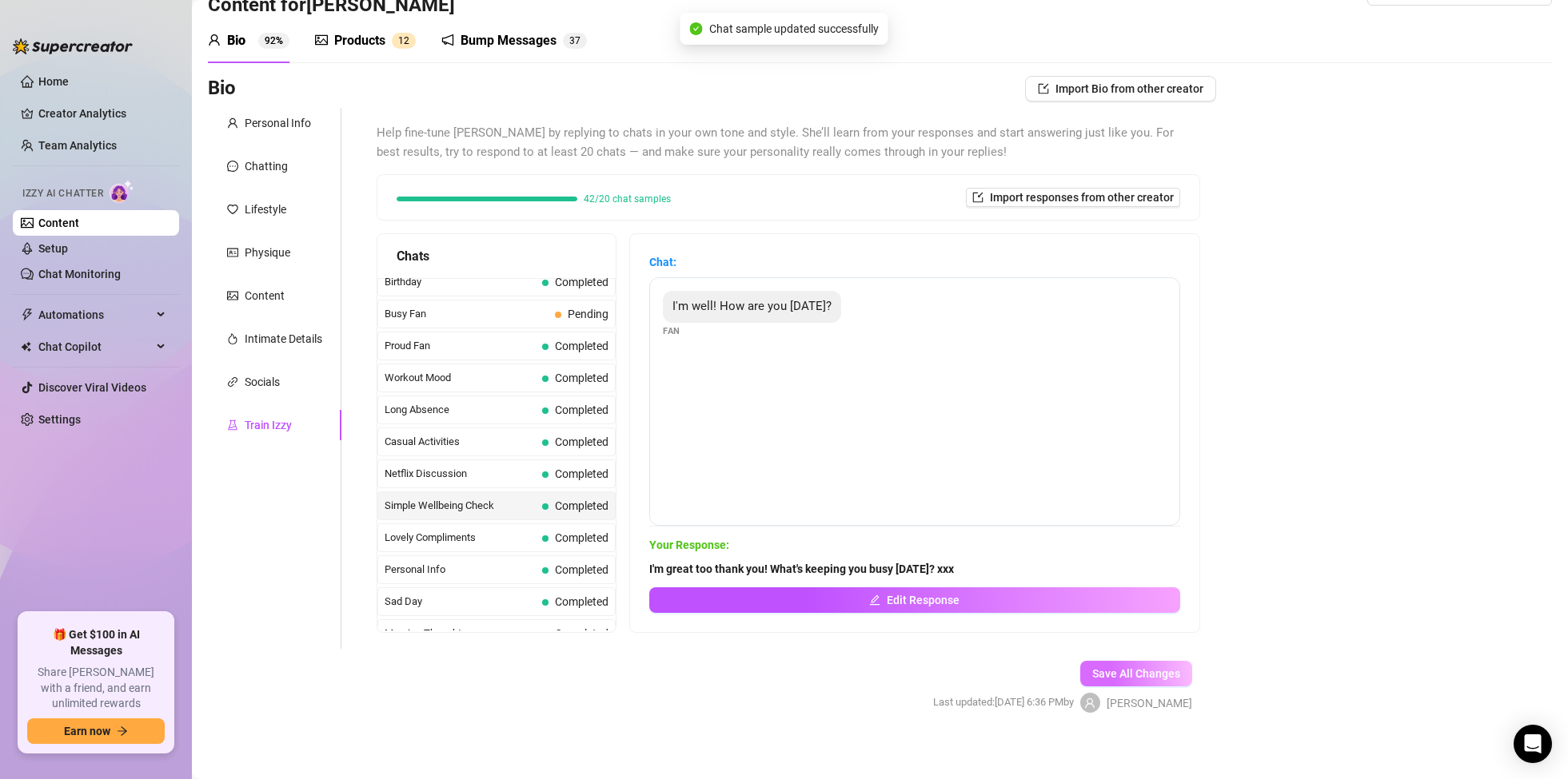
click at [1142, 681] on button "Save All Changes" at bounding box center [1137, 674] width 112 height 26
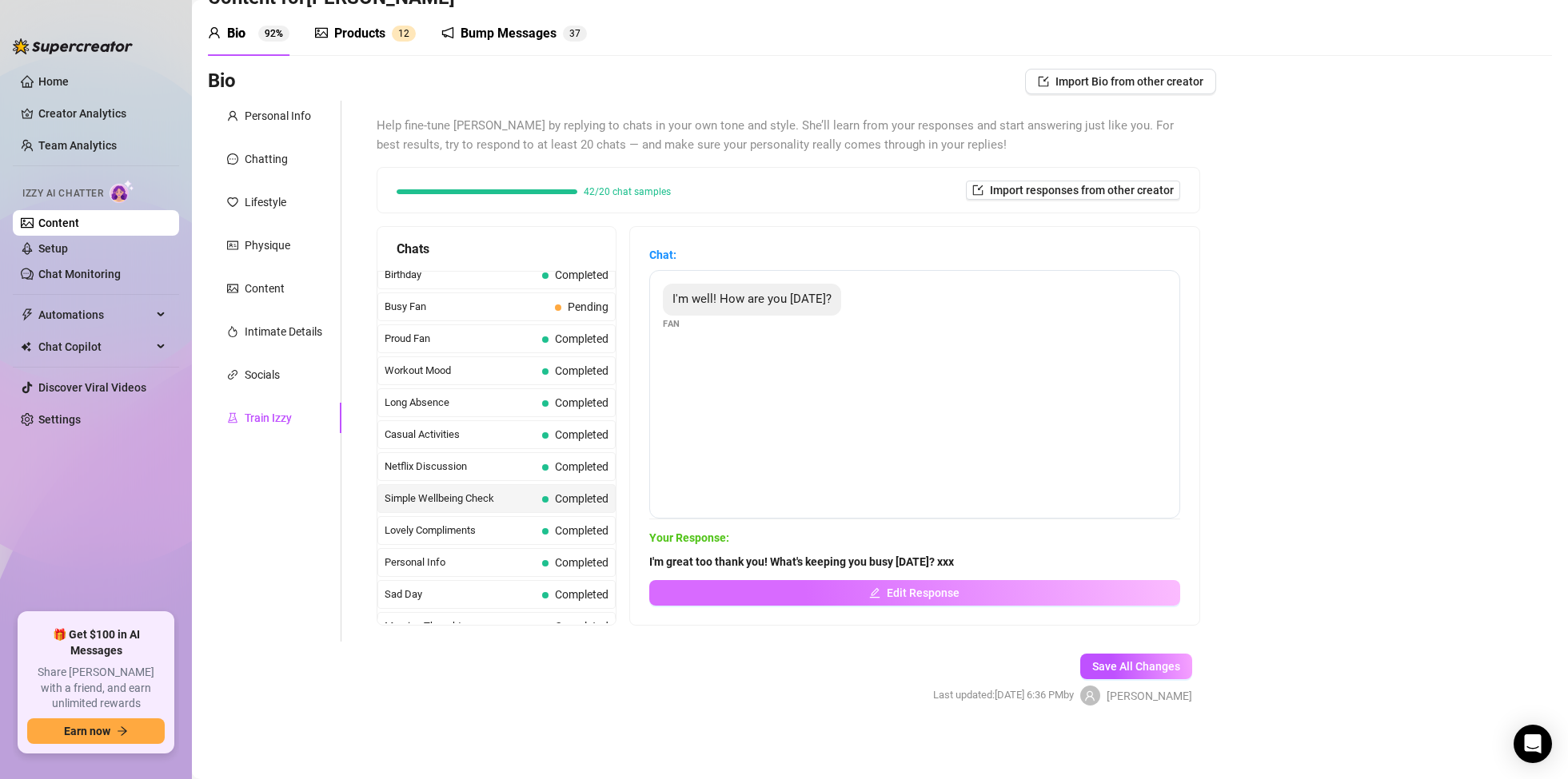
click at [887, 589] on button "Edit Response" at bounding box center [915, 592] width 531 height 26
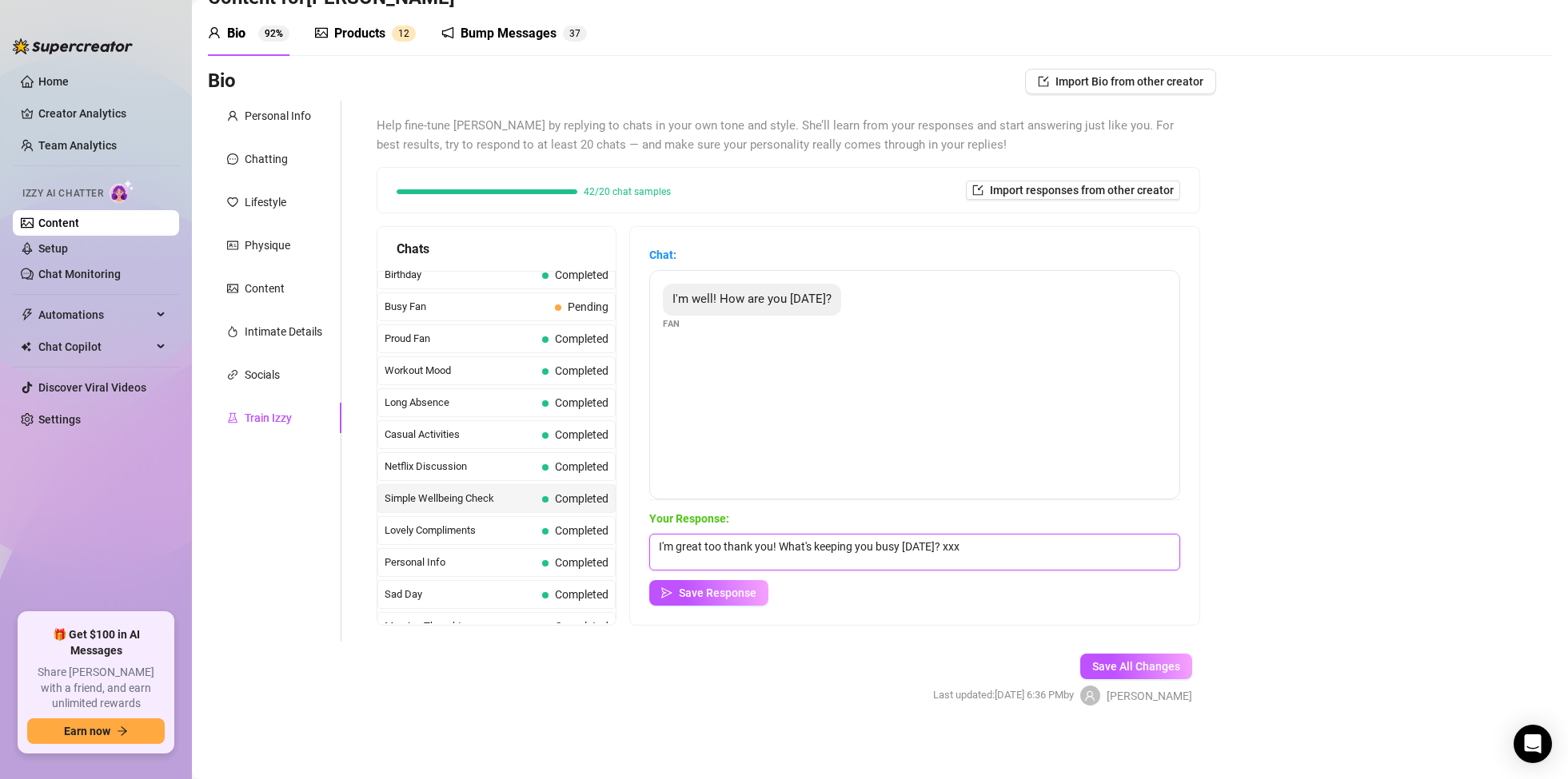
drag, startPoint x: 902, startPoint y: 547, endPoint x: 818, endPoint y: 550, distance: 84.1
click at [818, 550] on textarea "I'm great too thank you! What's keeping you busy [DATE]? xxx" at bounding box center [915, 552] width 531 height 37
type textarea "I'm great too thank you! What are you up to [DATE]? xxx"
click at [725, 596] on span "Save Response" at bounding box center [718, 592] width 78 height 12
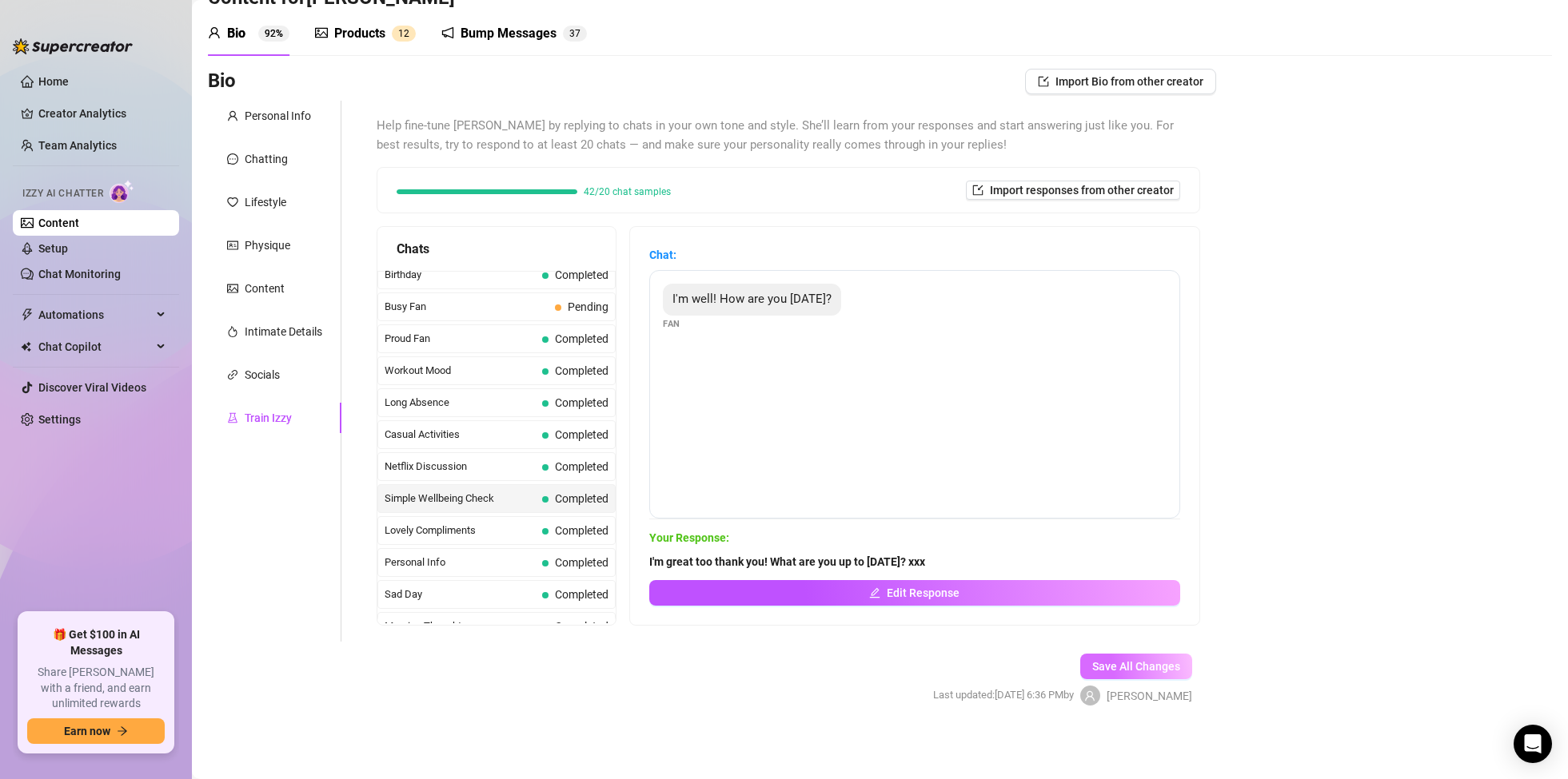
click at [1124, 663] on span "Save All Changes" at bounding box center [1136, 666] width 88 height 12
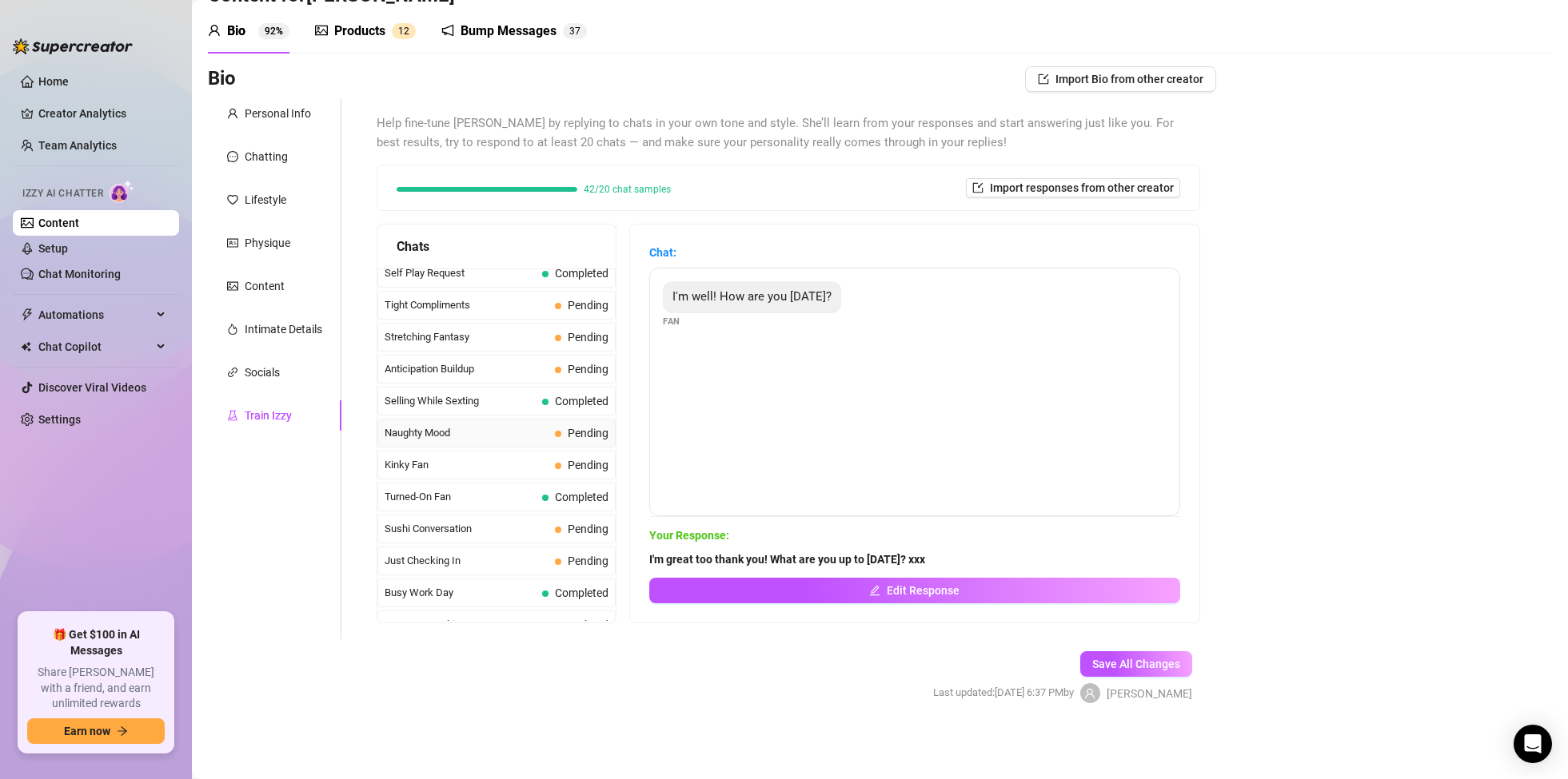
scroll to position [778, 0]
click at [473, 366] on span "Anticipation Buildup" at bounding box center [466, 368] width 164 height 16
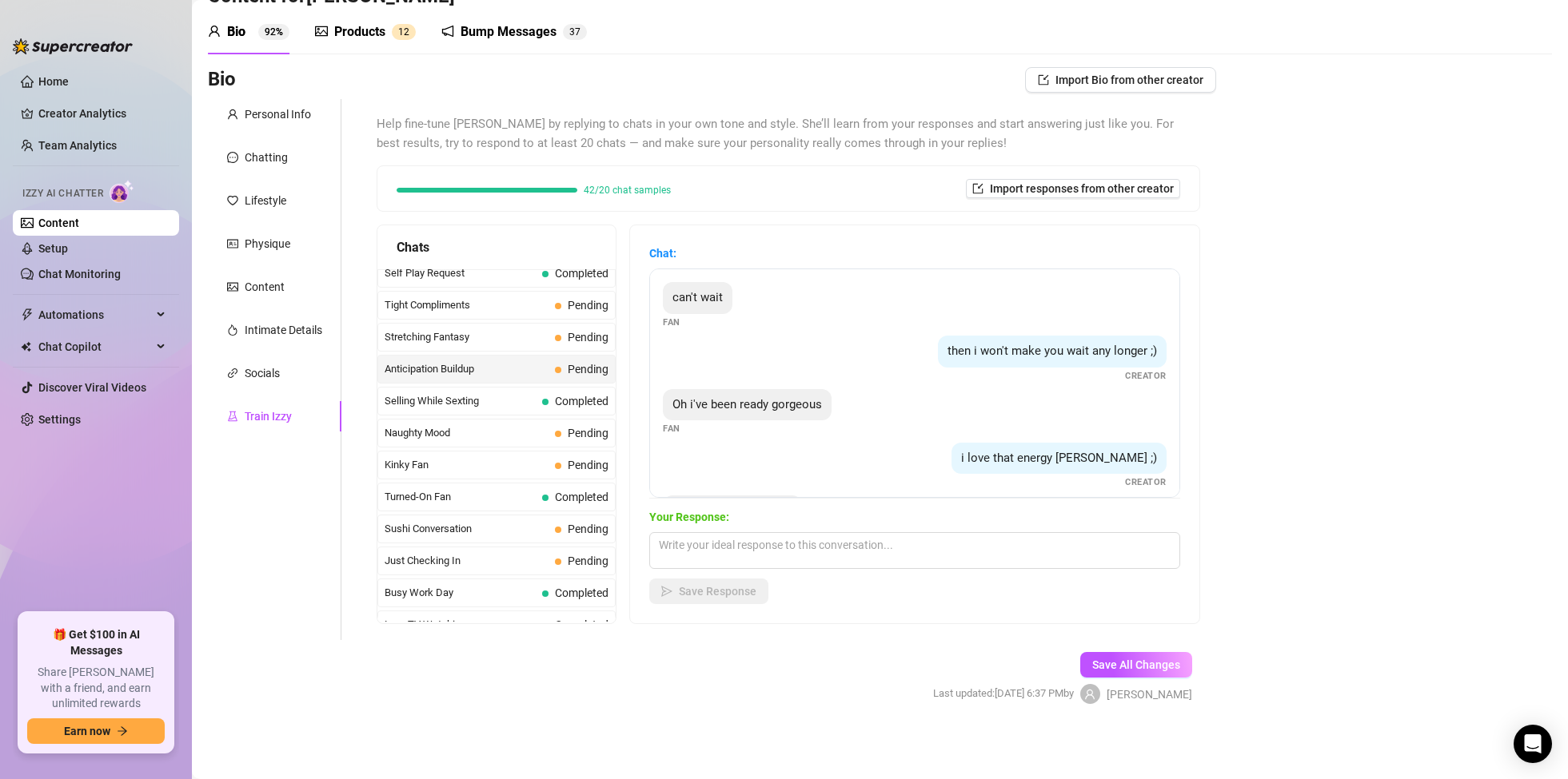
scroll to position [50, 0]
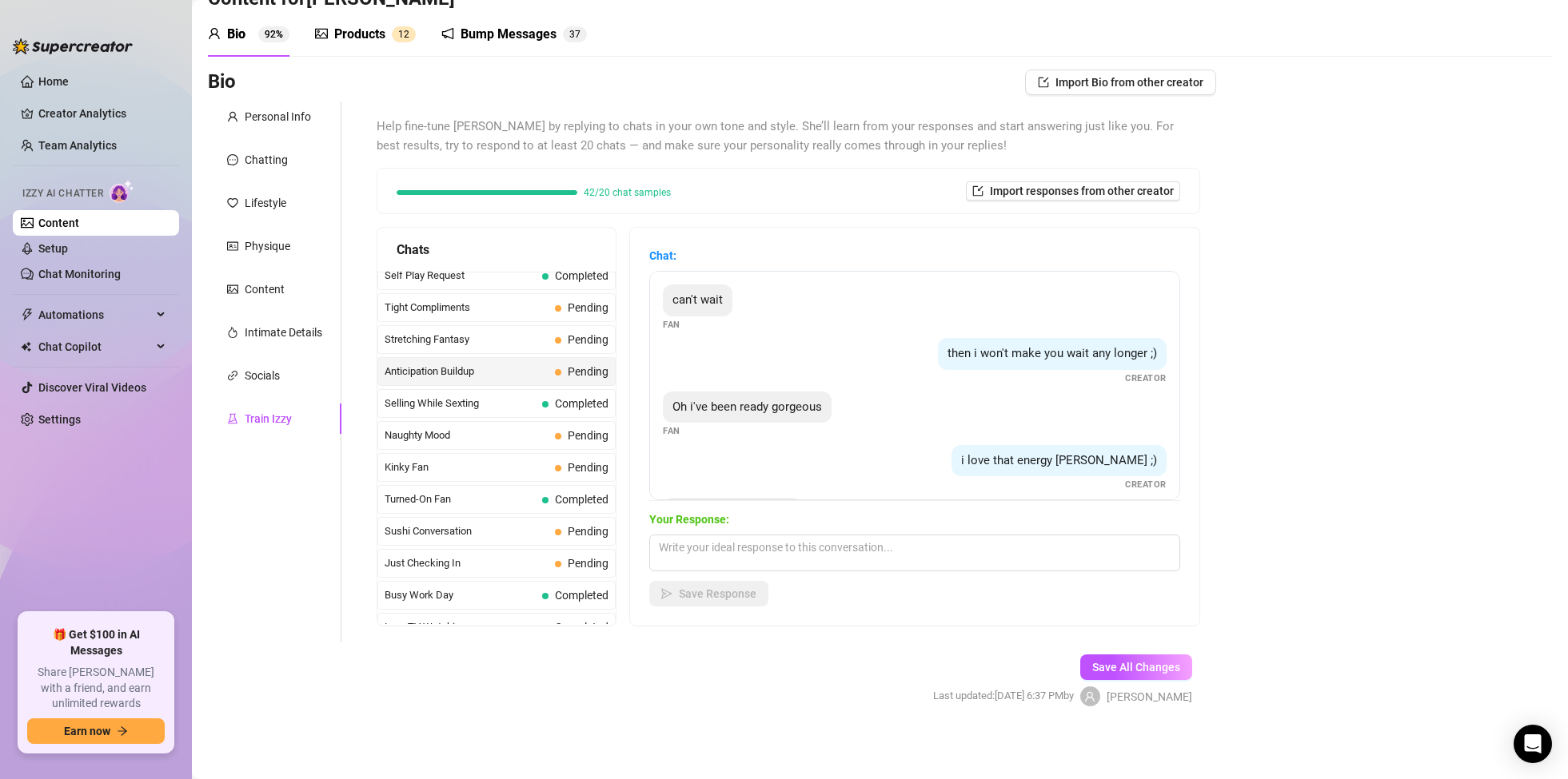
click at [355, 30] on div "Products" at bounding box center [360, 34] width 51 height 19
